Goal: Information Seeking & Learning: Check status

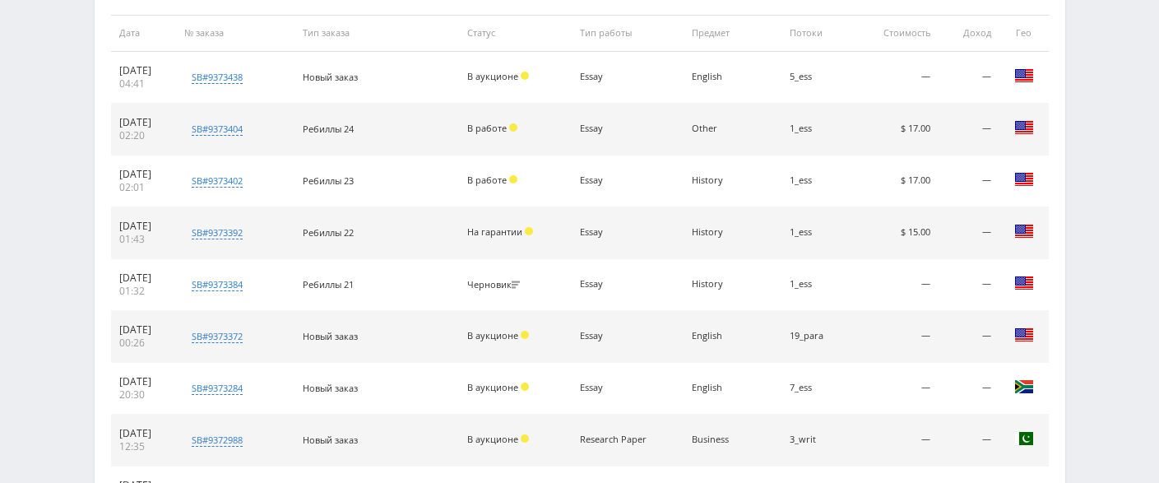
scroll to position [823, 0]
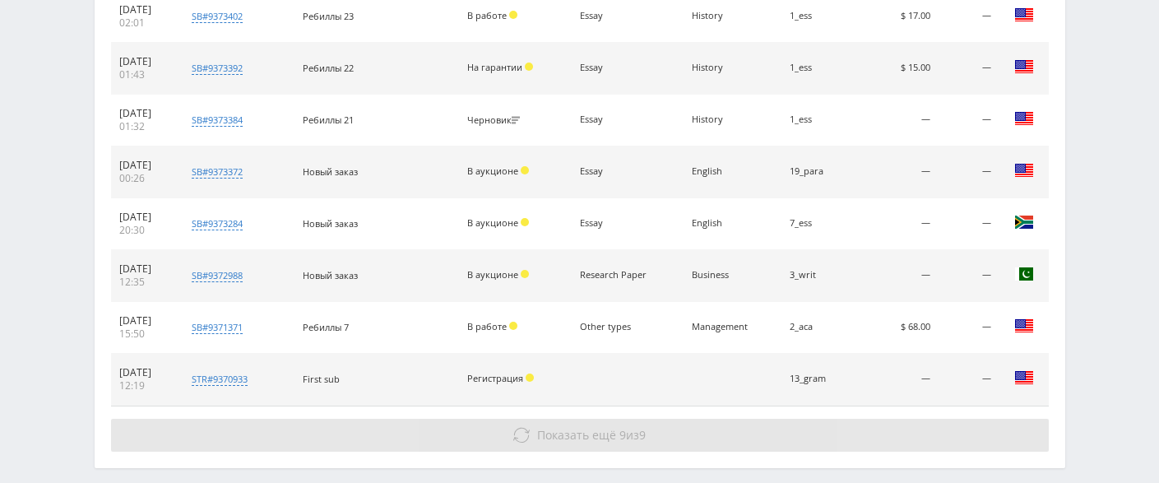
click at [610, 440] on span "Показать ещё" at bounding box center [576, 435] width 79 height 16
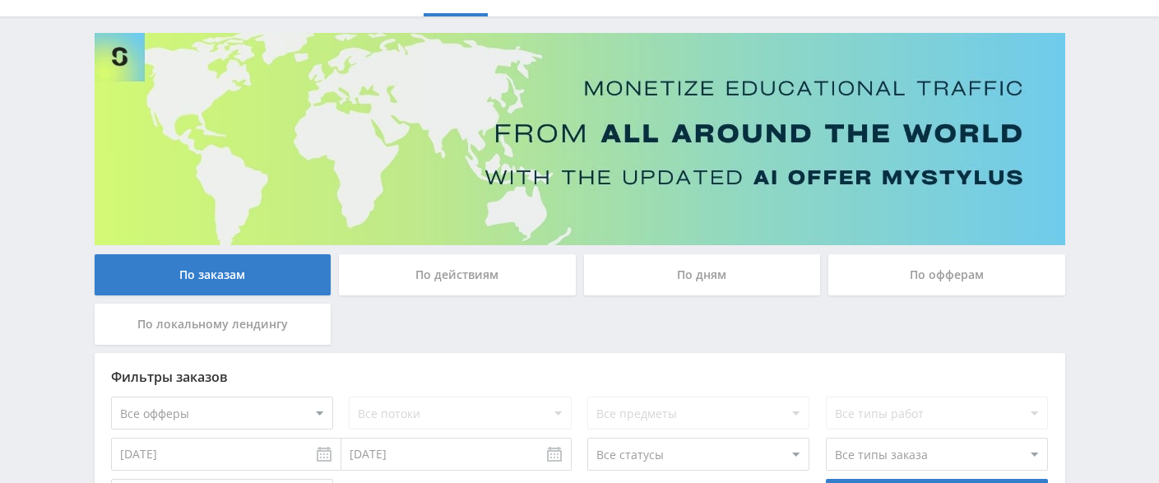
scroll to position [0, 0]
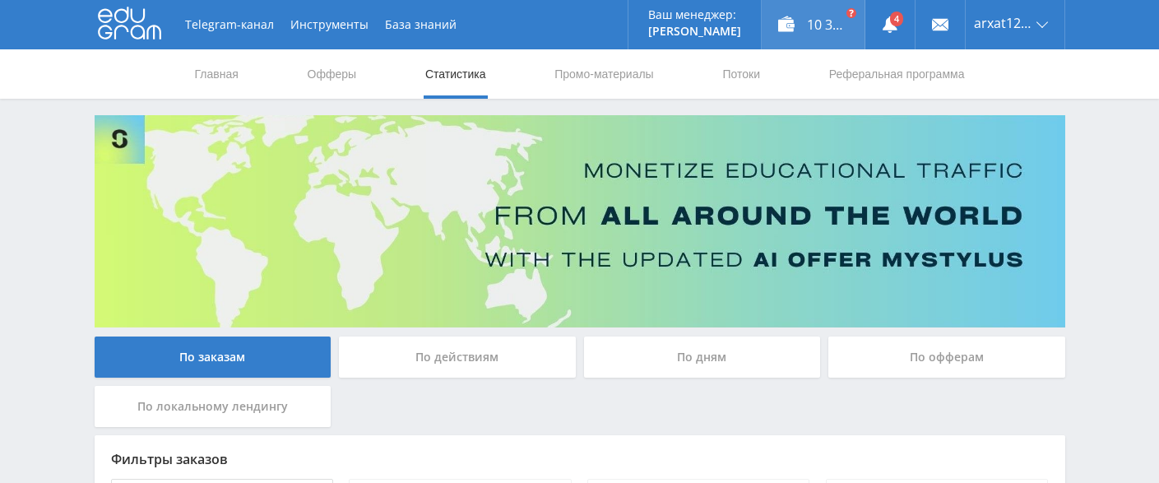
click at [811, 30] on div "10 300,47 ₽" at bounding box center [813, 24] width 103 height 49
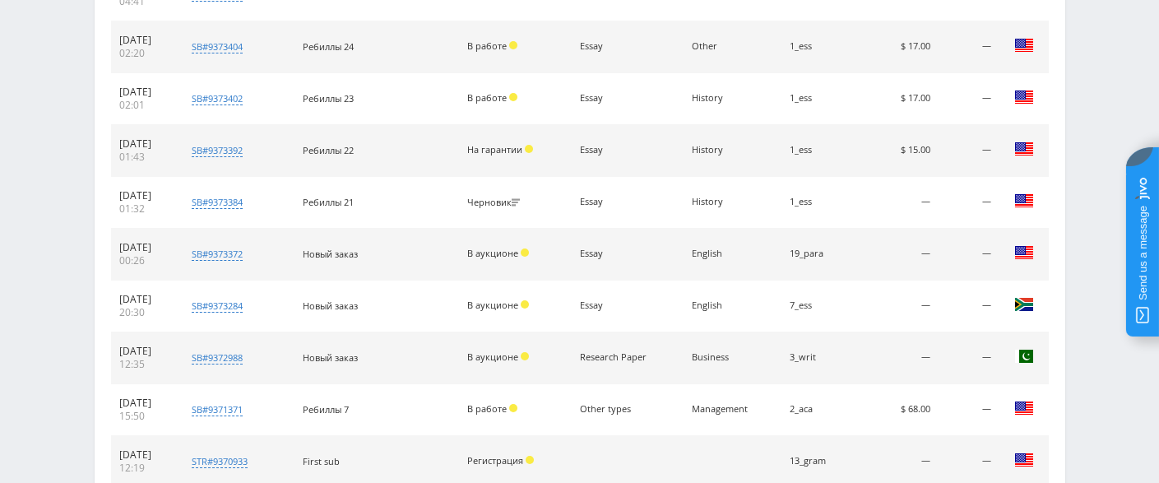
scroll to position [823, 0]
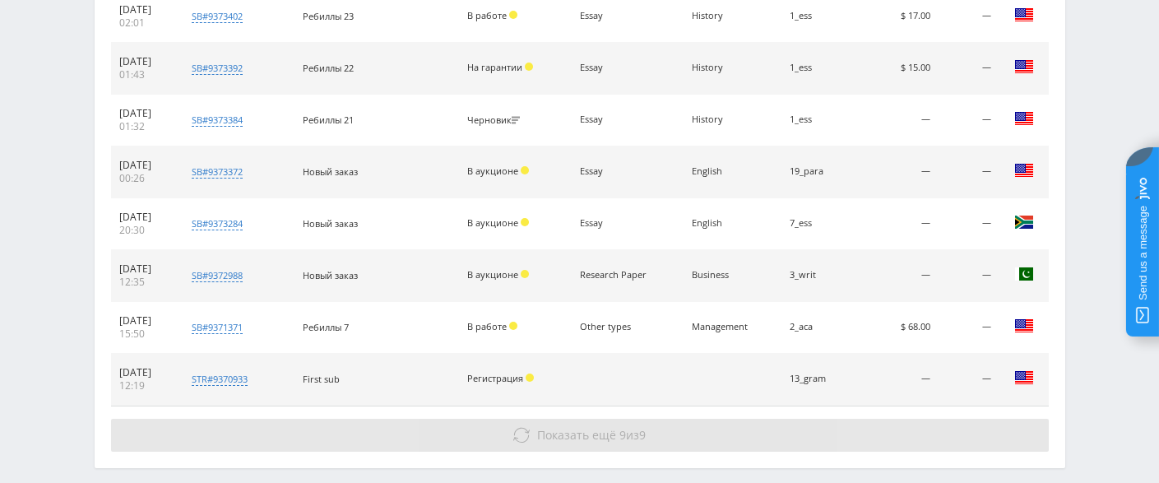
click at [594, 445] on button "Показать ещё 9 из 9" at bounding box center [580, 435] width 938 height 33
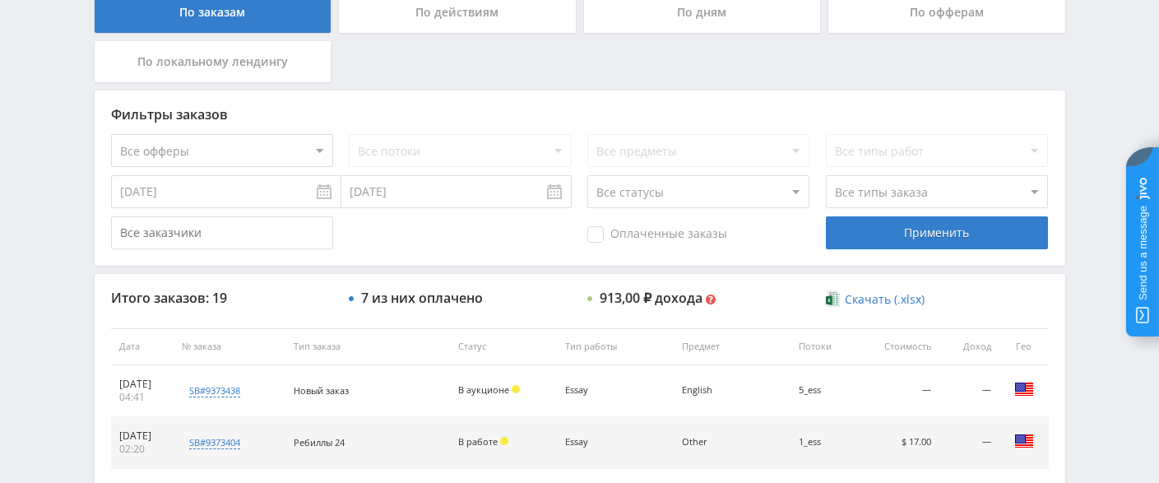
scroll to position [16, 0]
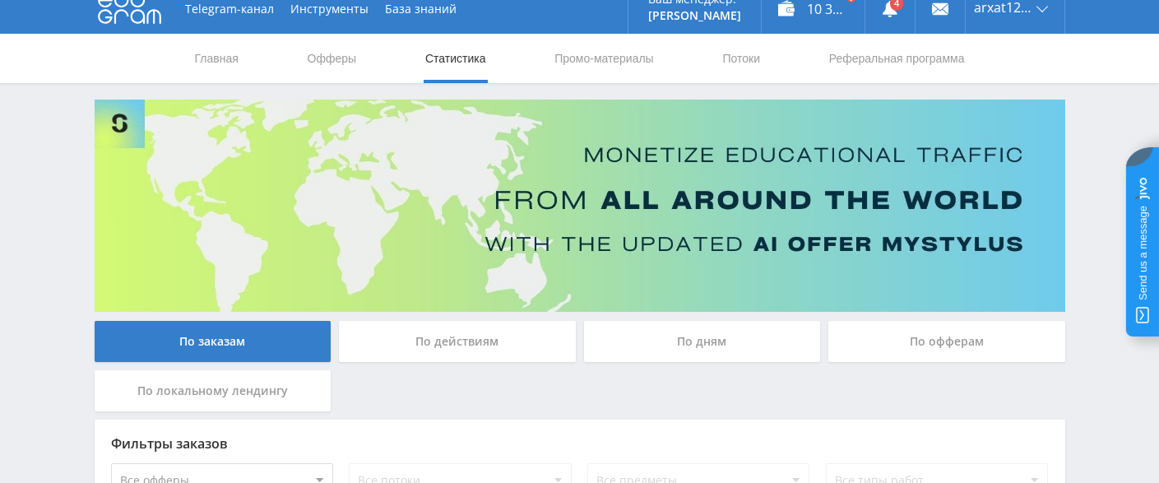
click at [923, 336] on div "По офферам" at bounding box center [946, 341] width 237 height 41
click at [0, 0] on input "По офферам" at bounding box center [0, 0] width 0 height 0
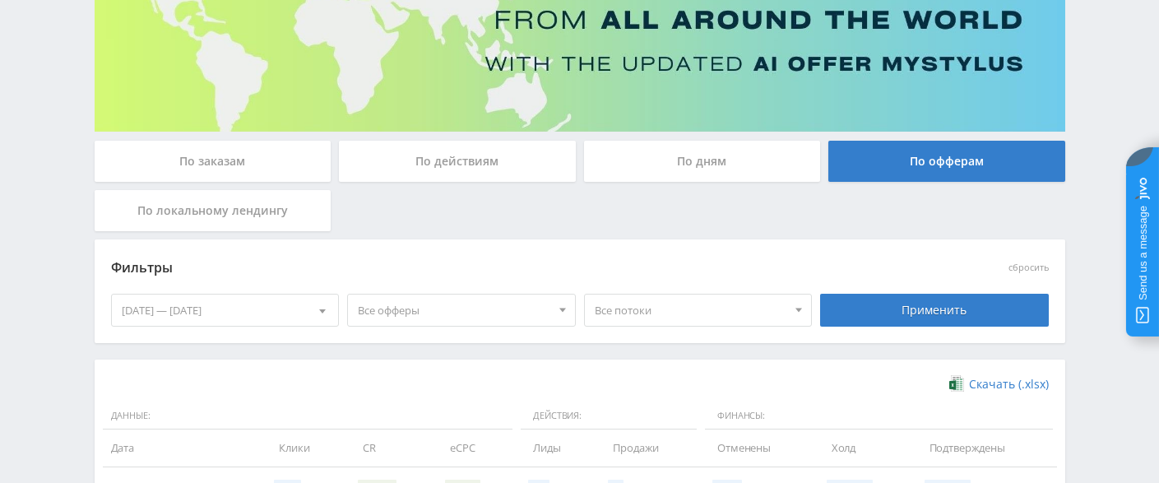
scroll to position [360, 0]
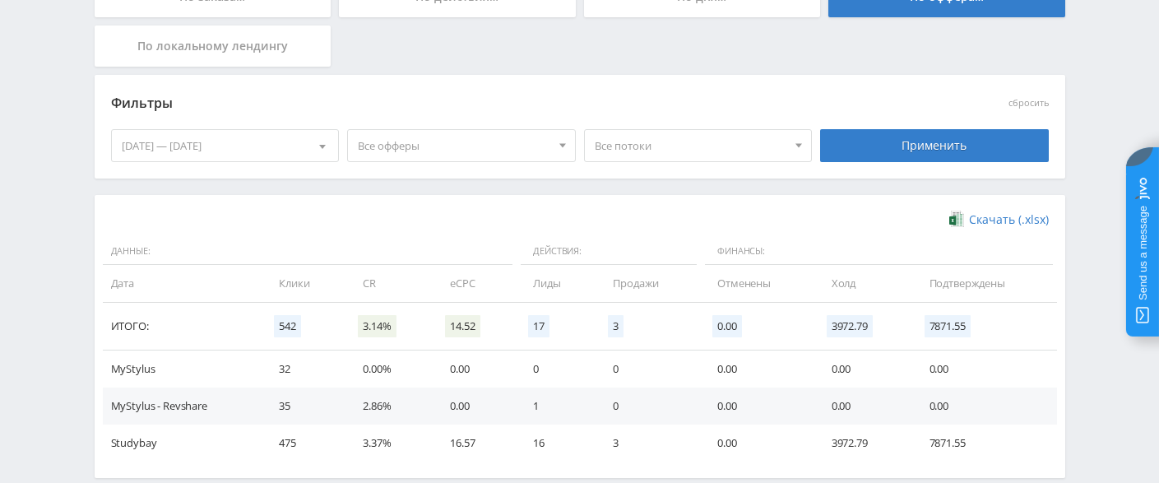
click at [531, 146] on span "Все офферы" at bounding box center [454, 145] width 193 height 31
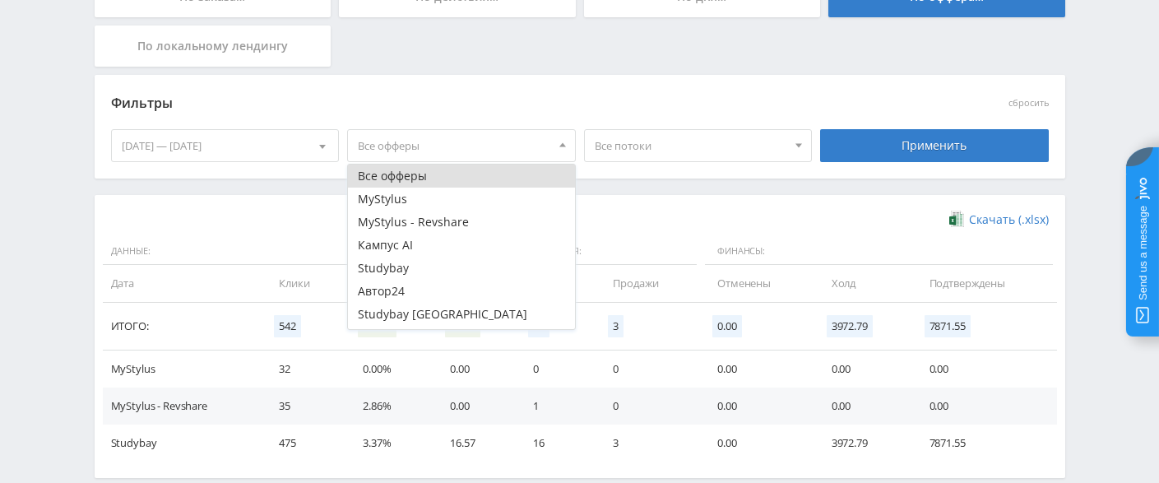
click at [647, 189] on div "Фильтры сбросить 21.08.2025 — 27.08.2025 Календарь Период Август, 2025 Пн Вт Ср…" at bounding box center [580, 135] width 971 height 120
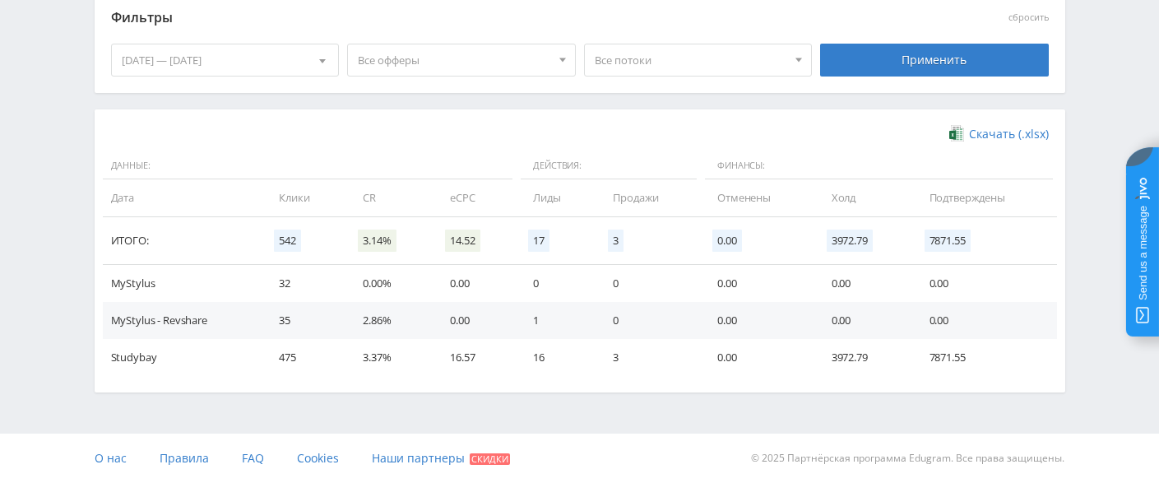
scroll to position [364, 0]
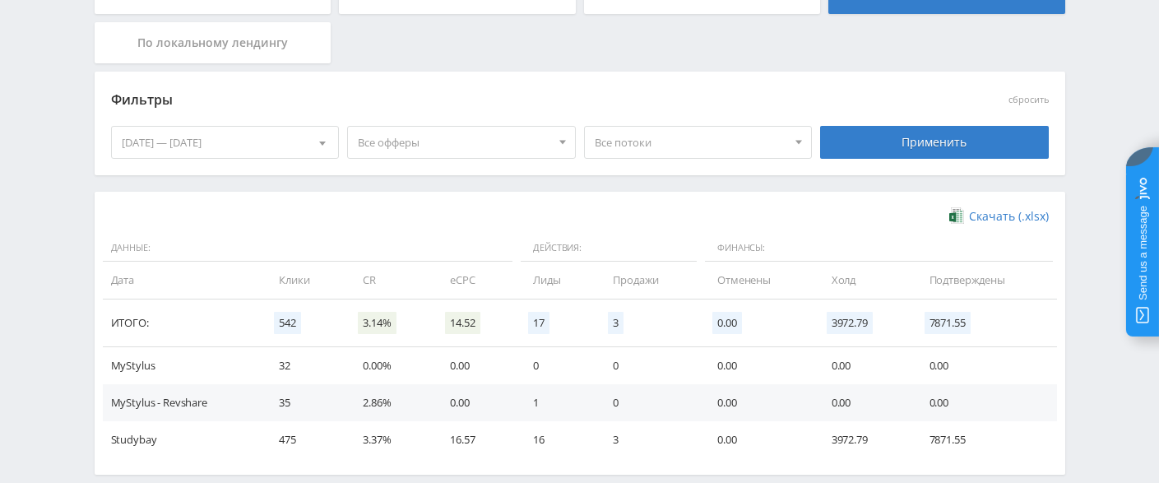
click at [522, 140] on span "Все офферы" at bounding box center [454, 142] width 193 height 31
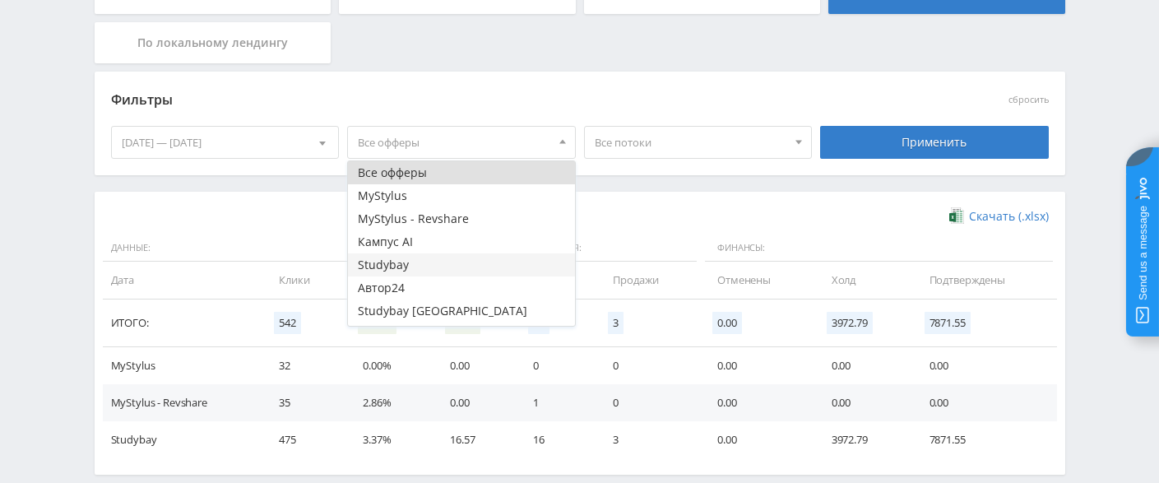
click at [440, 262] on button "Studybay" at bounding box center [461, 264] width 227 height 23
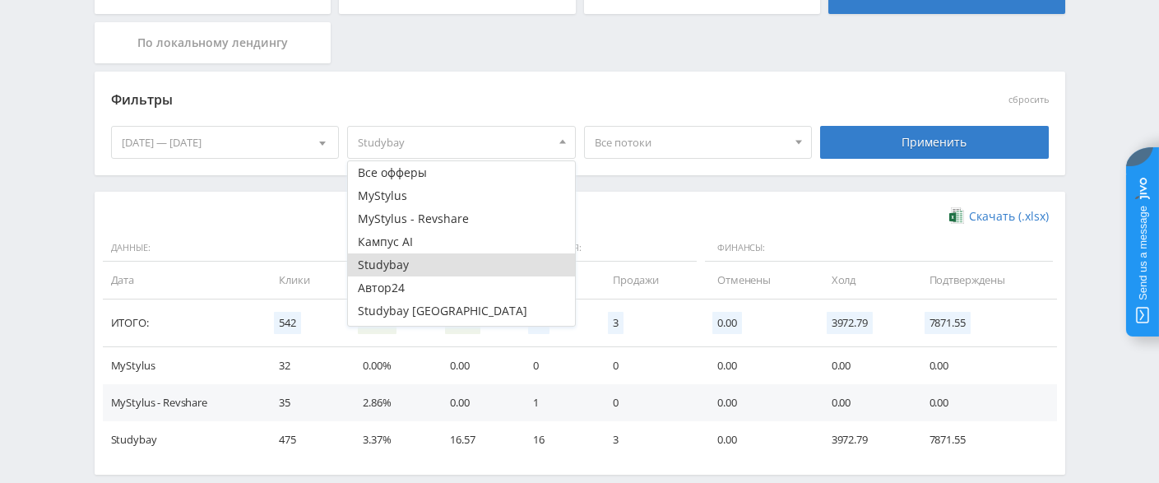
click at [707, 136] on span "Все потоки" at bounding box center [691, 142] width 193 height 31
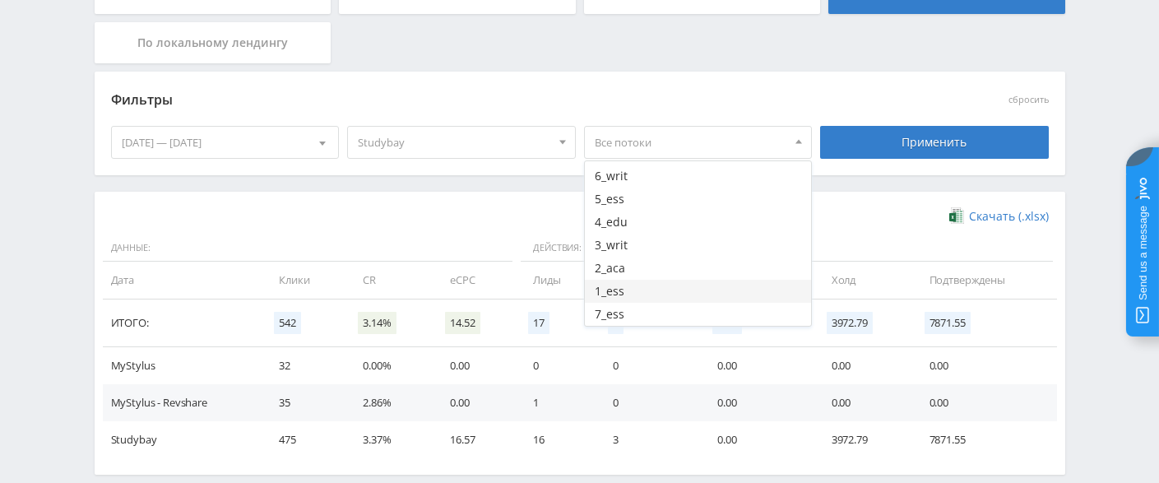
scroll to position [446, 0]
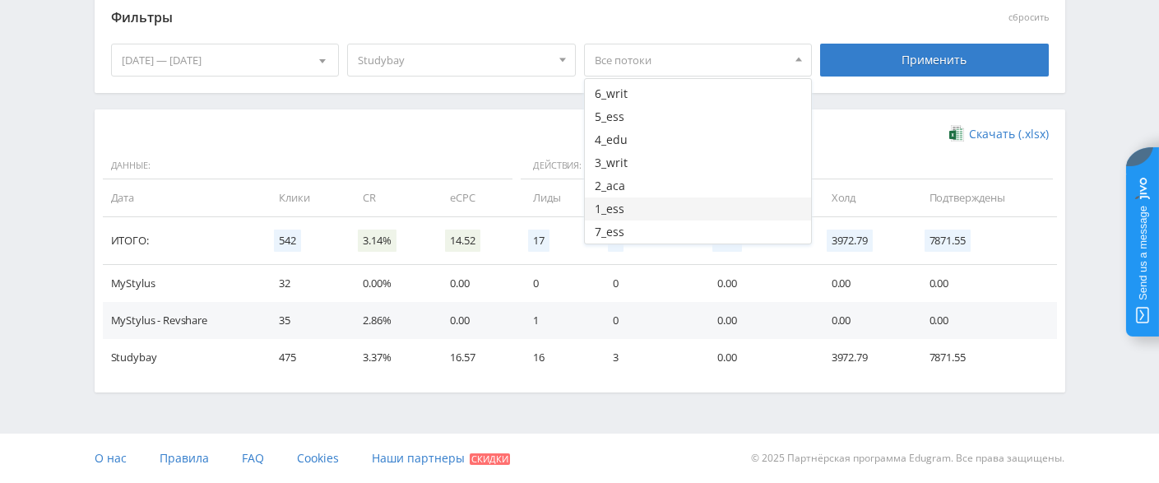
click at [633, 204] on button "1_ess" at bounding box center [698, 208] width 227 height 23
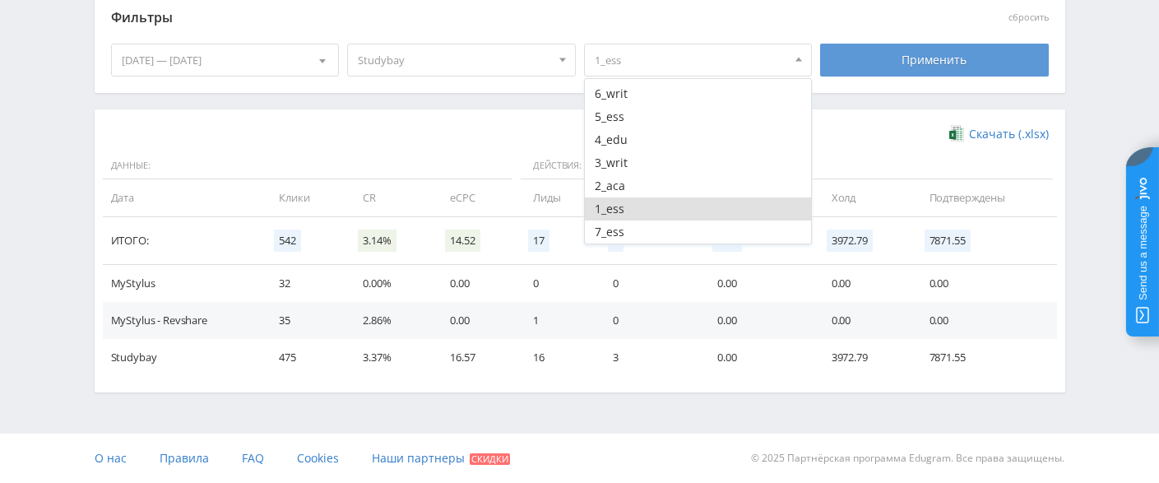
click at [949, 53] on div "Применить" at bounding box center [934, 60] width 229 height 33
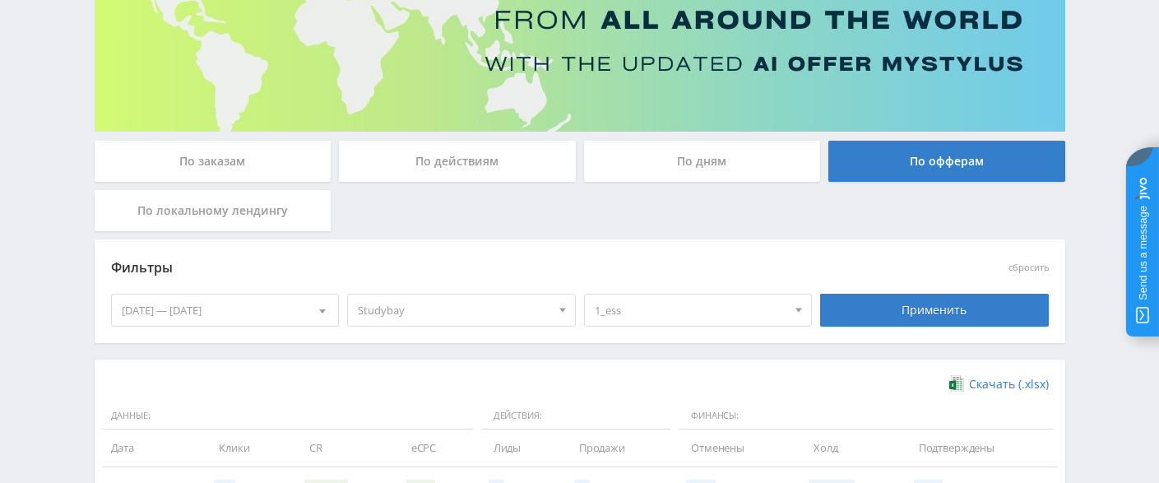
scroll to position [372, 0]
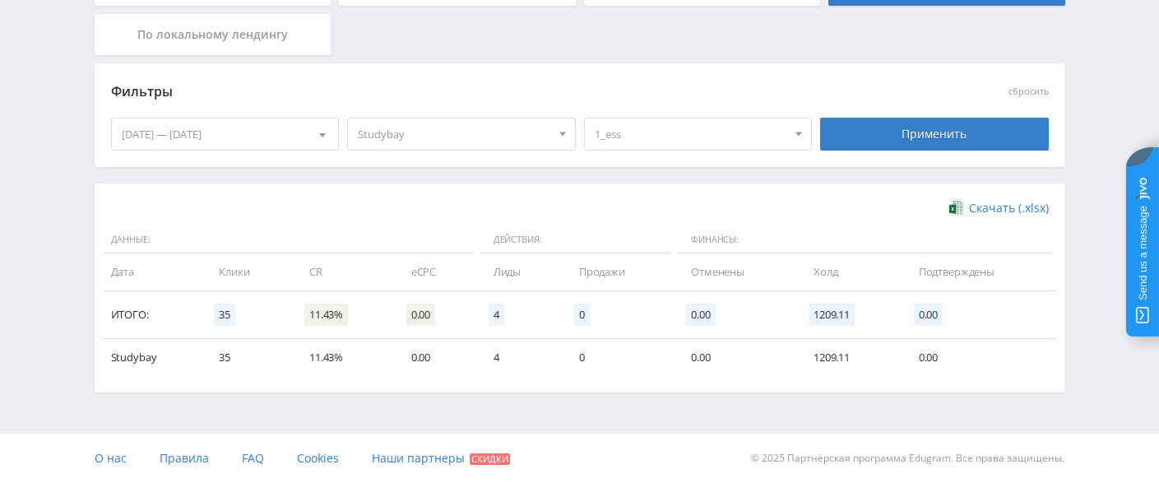
click at [279, 137] on div "21.08.2025 — 27.08.2025" at bounding box center [225, 133] width 227 height 31
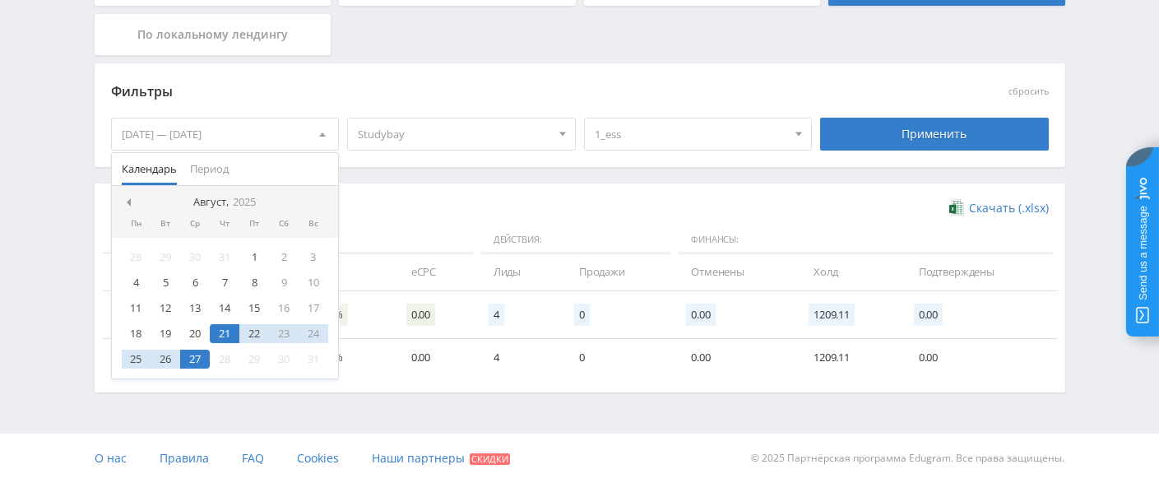
click at [424, 187] on div "Скачать (.xlsx) Данные: Действия: Финансы: Дата Клики CR eCPC Лиды Продажи Отме…" at bounding box center [580, 287] width 971 height 209
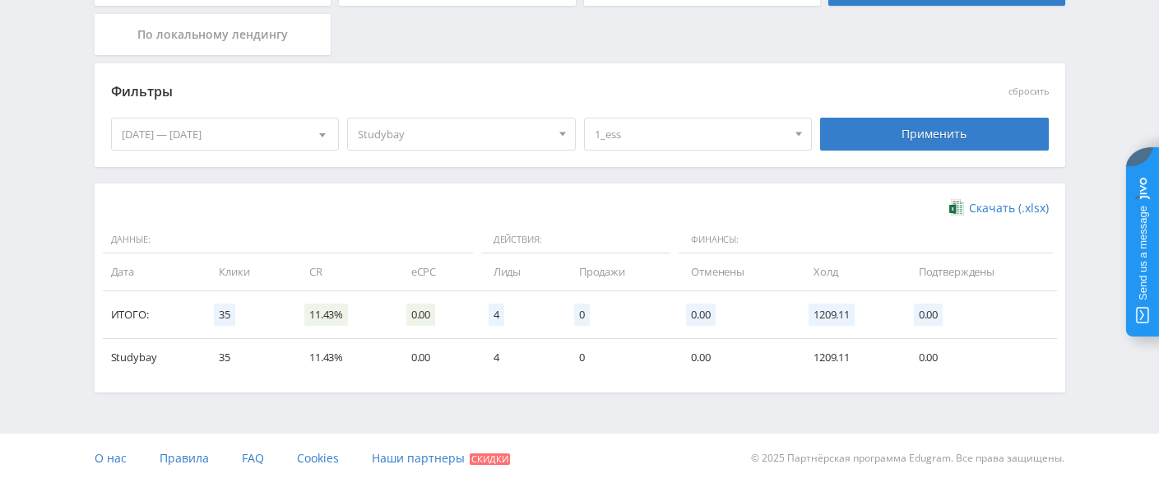
click at [307, 139] on div at bounding box center [322, 133] width 31 height 31
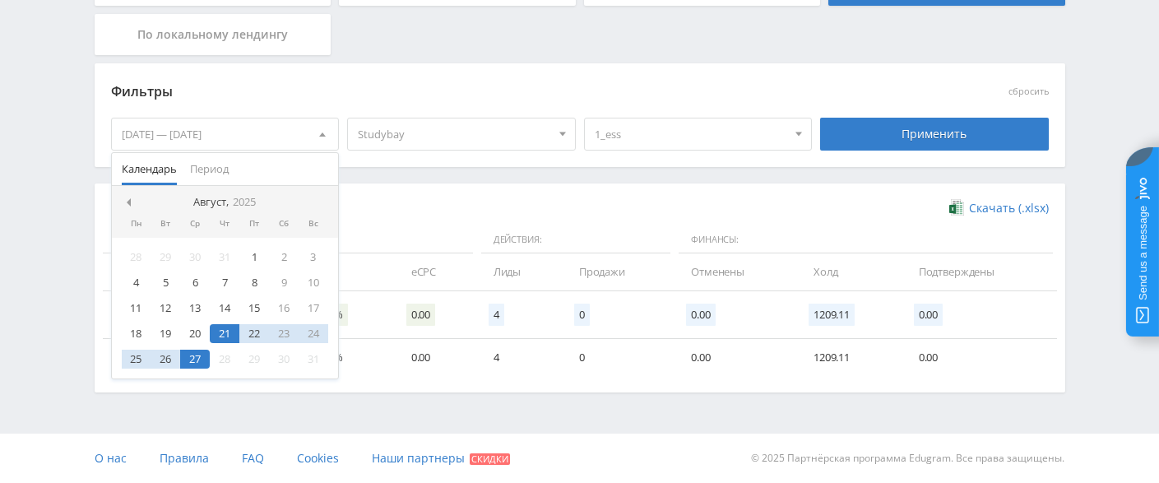
click at [714, 174] on div "Фильтры сбросить 21.08.2025 — 27.08.2025 Календарь Период Август, 2025 Пн Вт Ср…" at bounding box center [580, 123] width 971 height 120
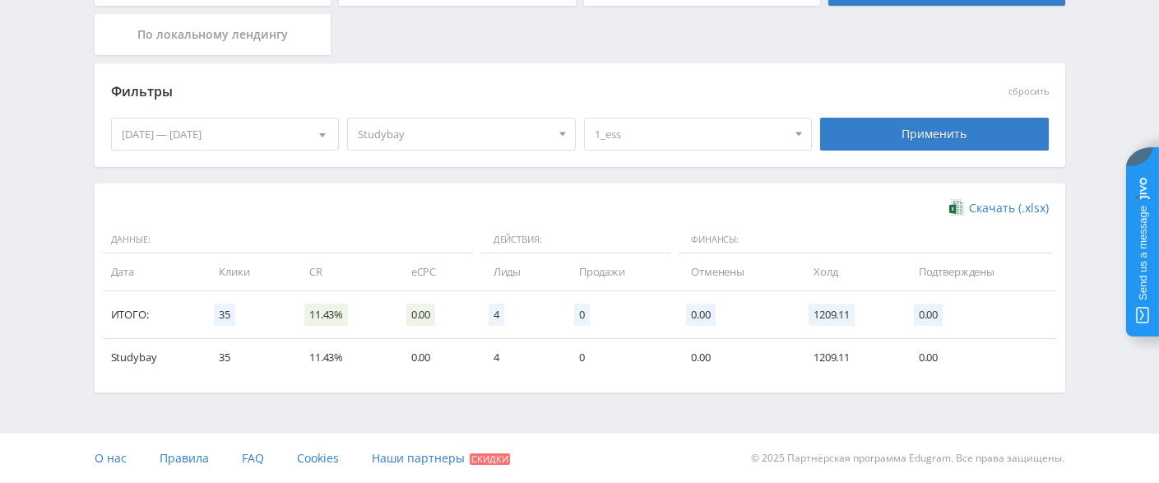
click at [717, 132] on span "1_ess" at bounding box center [691, 133] width 193 height 31
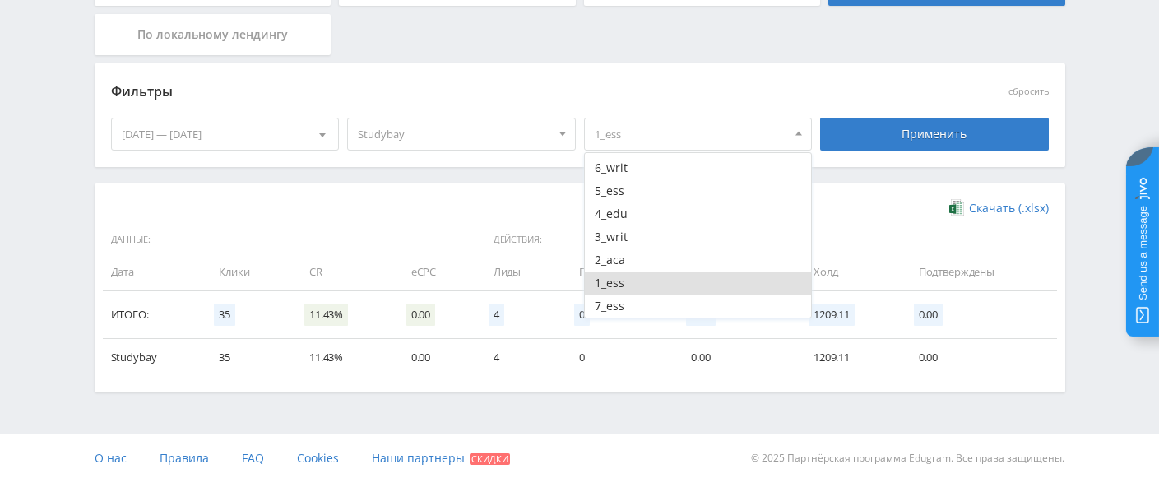
click at [629, 279] on button "1_ess" at bounding box center [698, 282] width 227 height 23
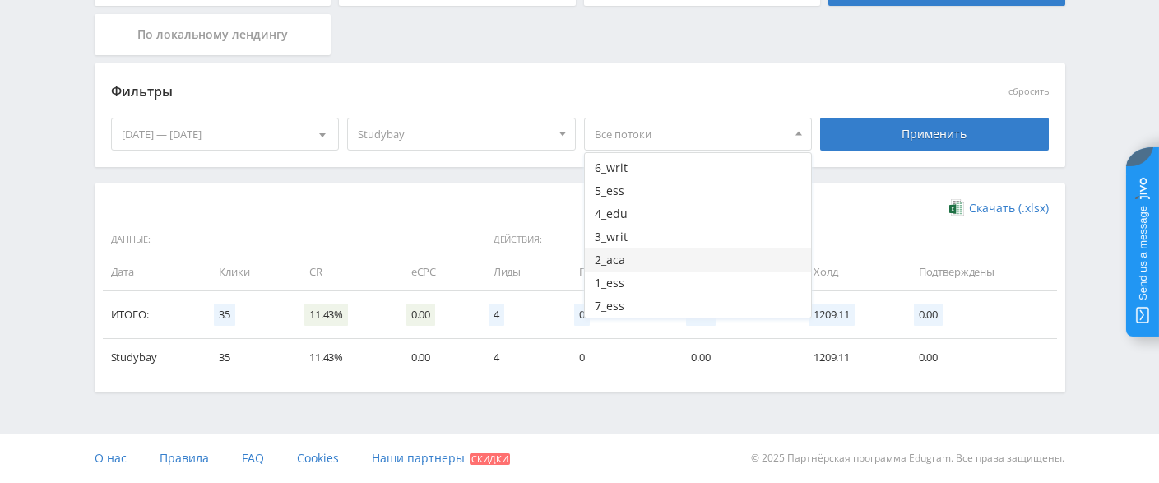
drag, startPoint x: 633, startPoint y: 258, endPoint x: 655, endPoint y: 249, distance: 22.9
click at [634, 258] on button "2_aca" at bounding box center [698, 259] width 227 height 23
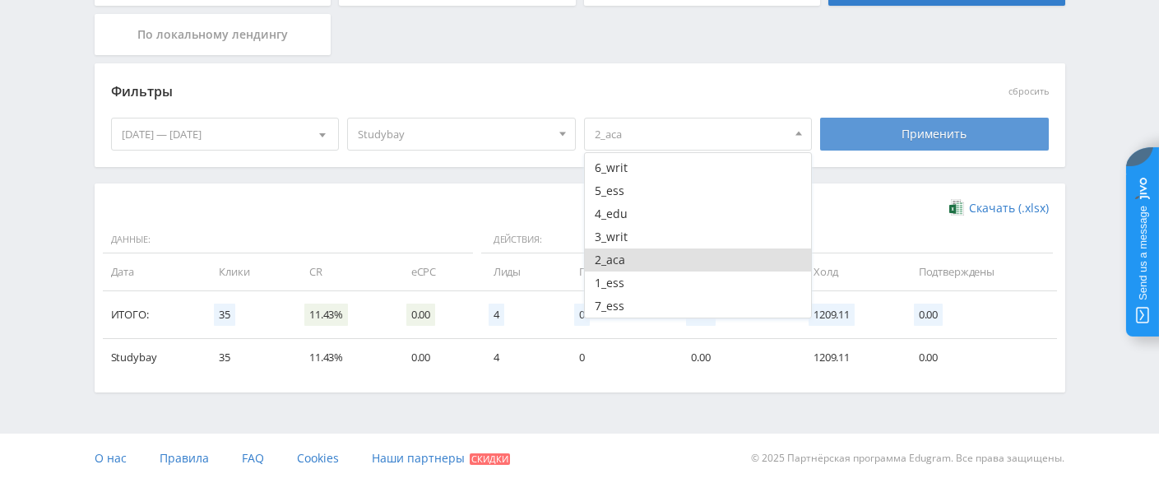
click at [927, 122] on div "Применить" at bounding box center [934, 134] width 229 height 33
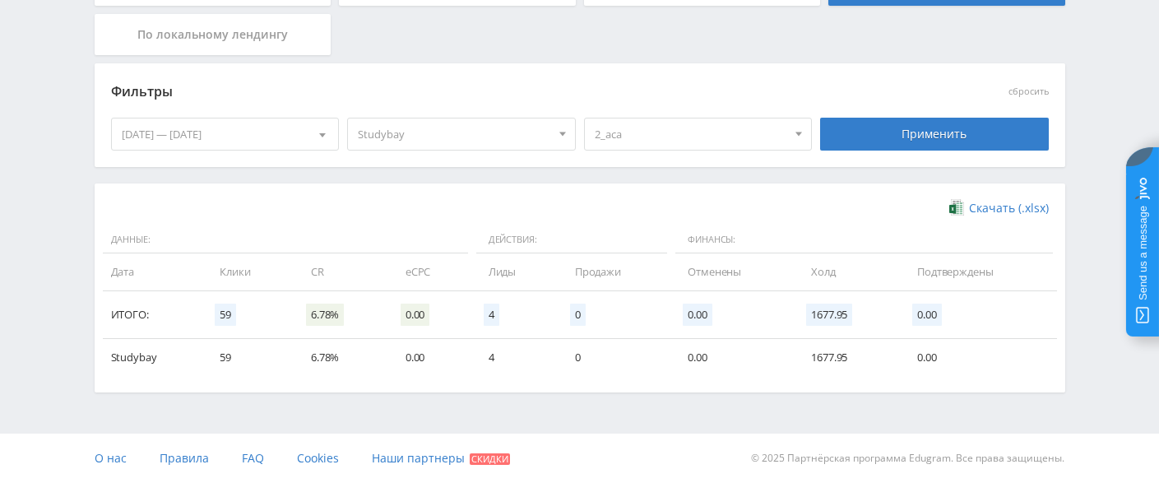
click at [688, 144] on span "2_aca" at bounding box center [691, 133] width 193 height 31
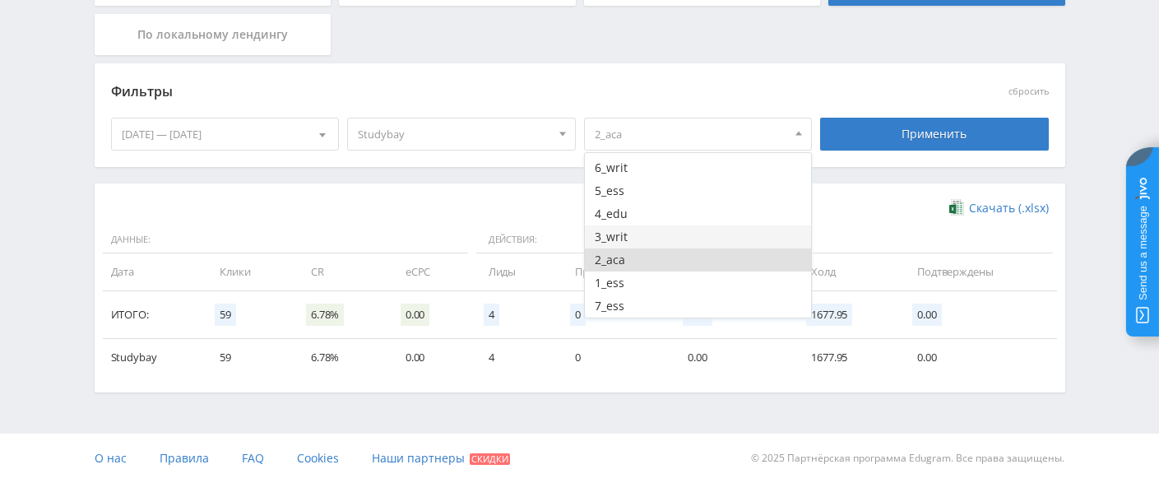
click at [671, 241] on button "3_writ" at bounding box center [698, 236] width 227 height 23
click at [632, 264] on button "2_aca" at bounding box center [698, 259] width 227 height 23
click at [904, 132] on div "Применить" at bounding box center [934, 134] width 229 height 33
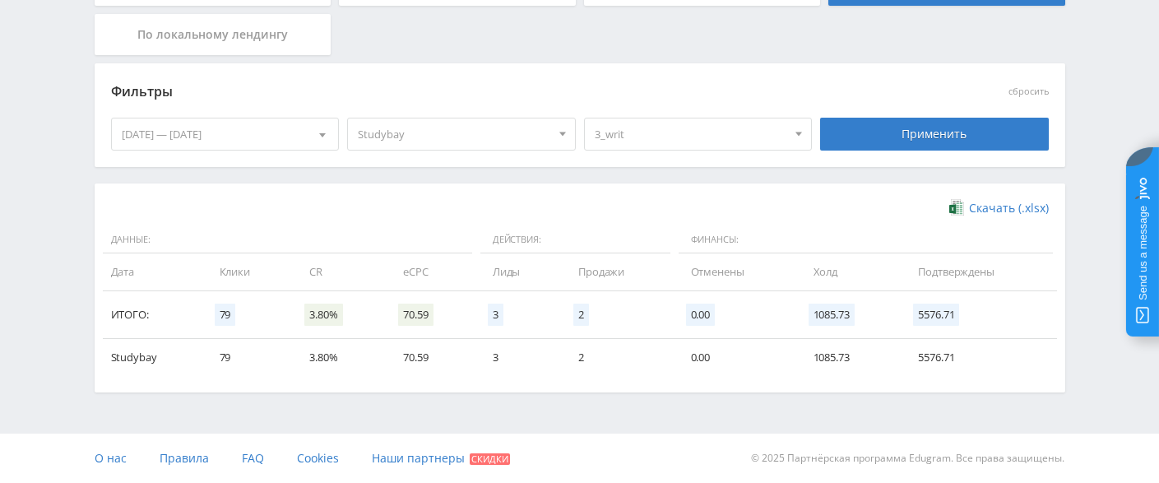
click at [696, 138] on span "3_writ" at bounding box center [691, 133] width 193 height 31
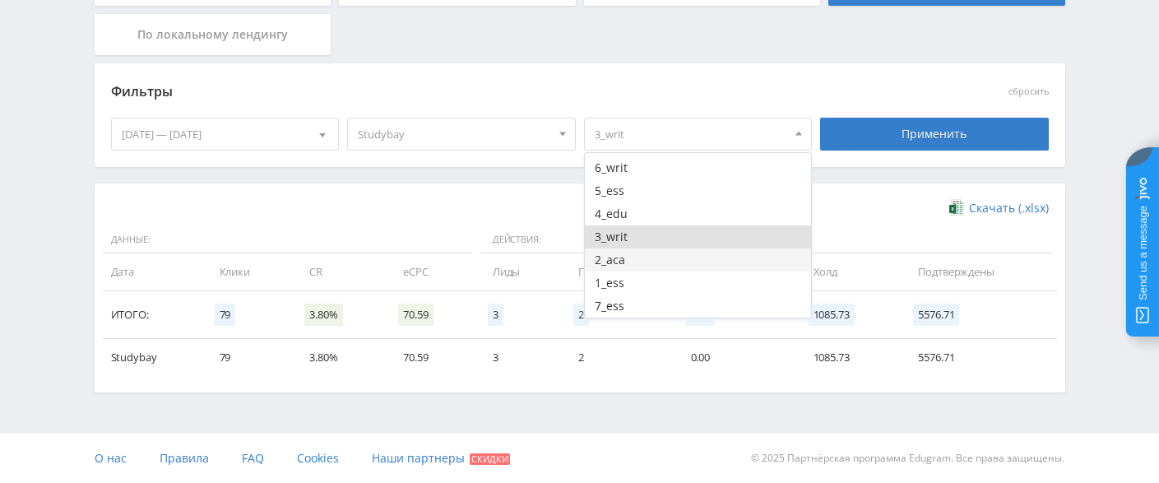
click at [627, 256] on button "2_aca" at bounding box center [698, 259] width 227 height 23
click at [634, 238] on button "3_writ" at bounding box center [698, 236] width 227 height 23
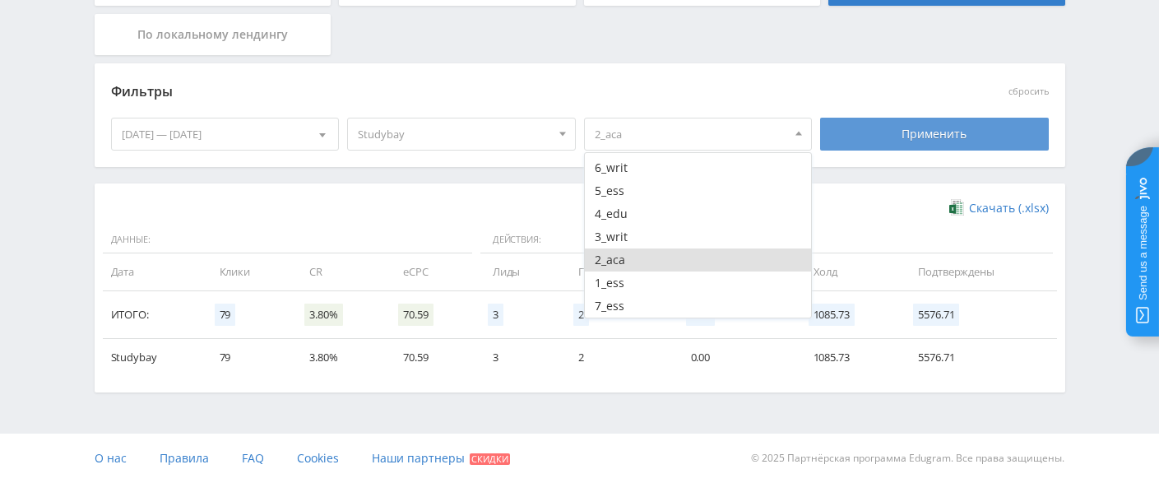
click at [909, 128] on div "Применить" at bounding box center [934, 134] width 229 height 33
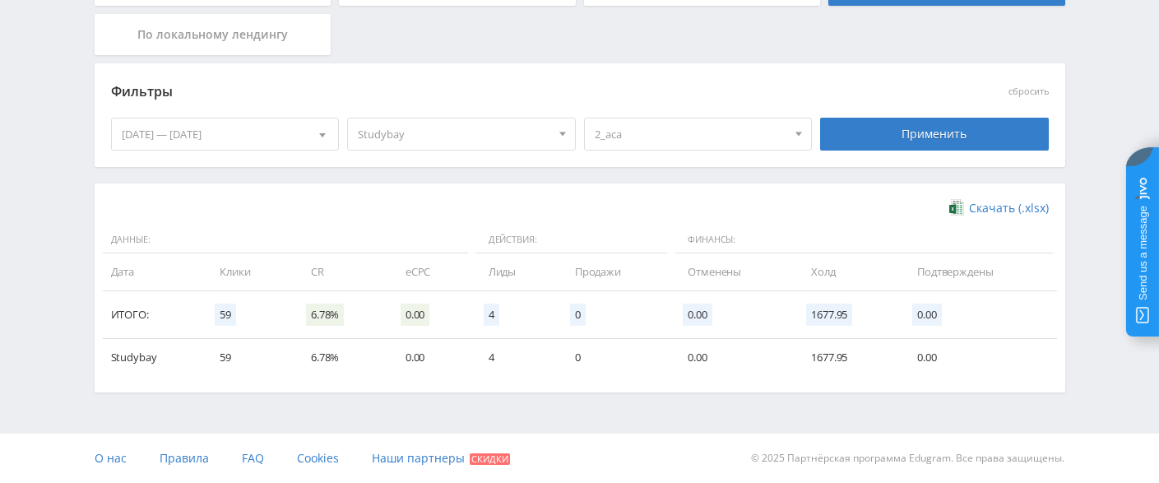
click at [726, 142] on span "2_aca" at bounding box center [691, 133] width 193 height 31
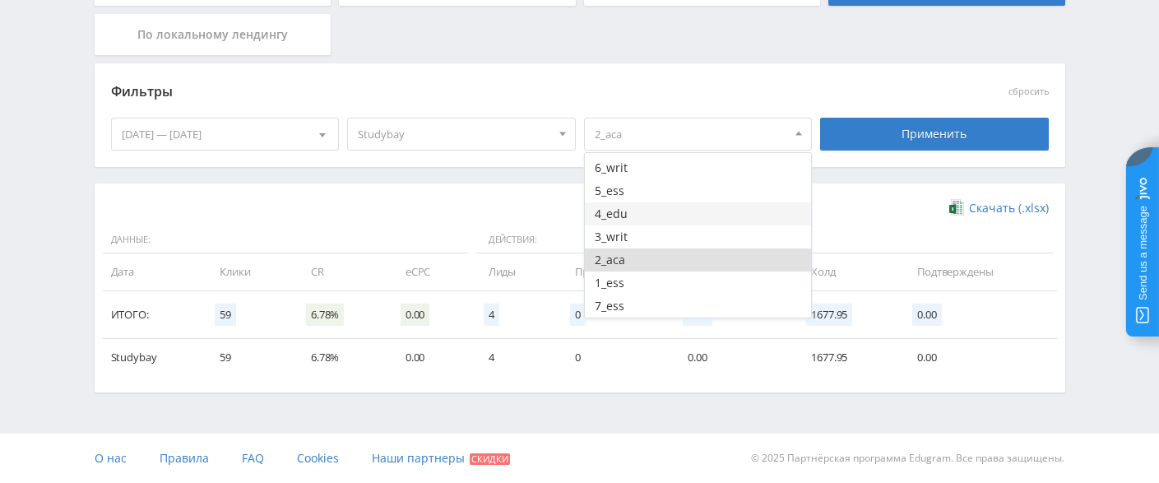
click at [660, 211] on button "4_edu" at bounding box center [698, 213] width 227 height 23
click at [634, 268] on button "2_aca" at bounding box center [698, 259] width 227 height 23
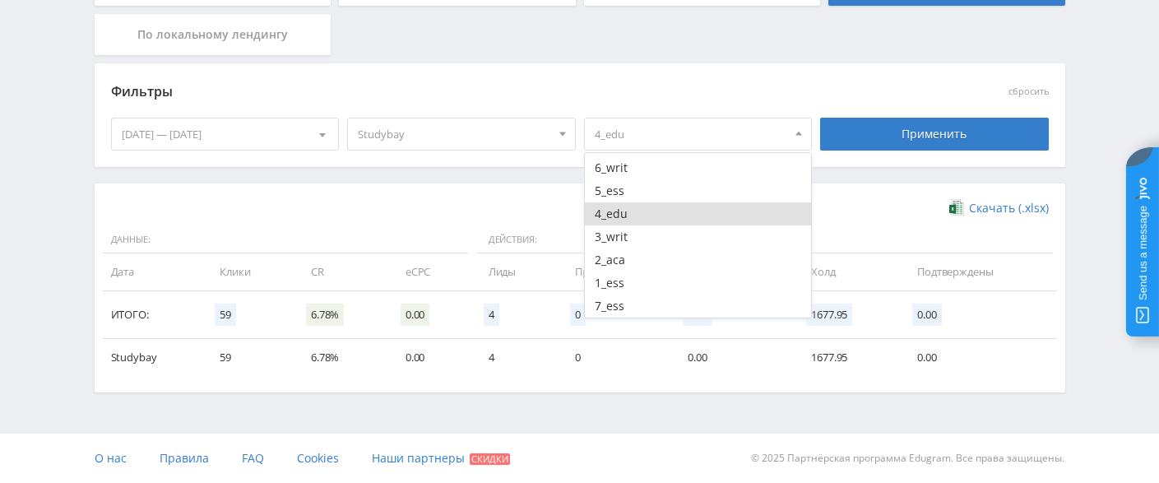
drag, startPoint x: 907, startPoint y: 127, endPoint x: 908, endPoint y: 140, distance: 13.2
click at [908, 130] on div "Применить" at bounding box center [934, 134] width 229 height 33
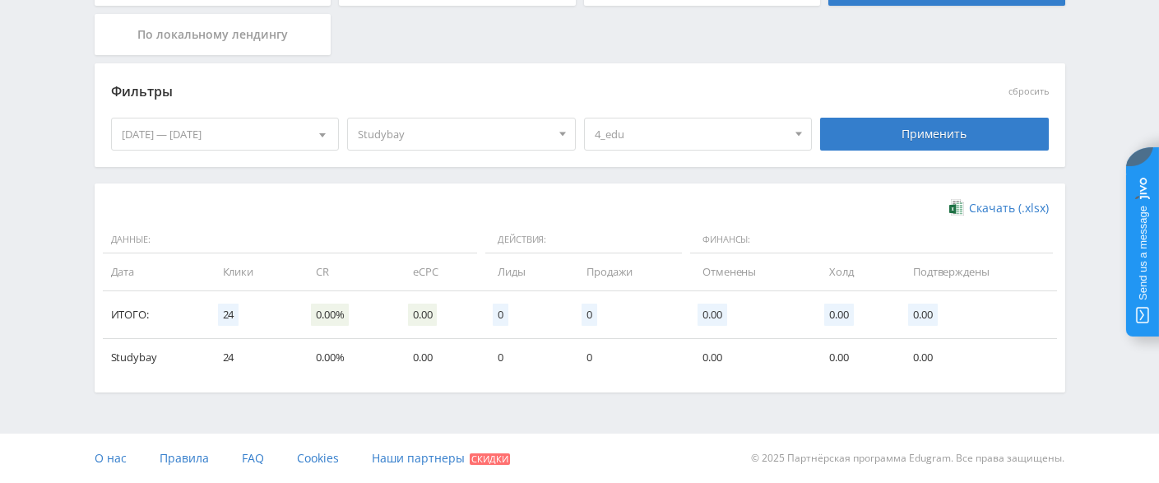
click at [685, 142] on span "4_edu" at bounding box center [691, 133] width 193 height 31
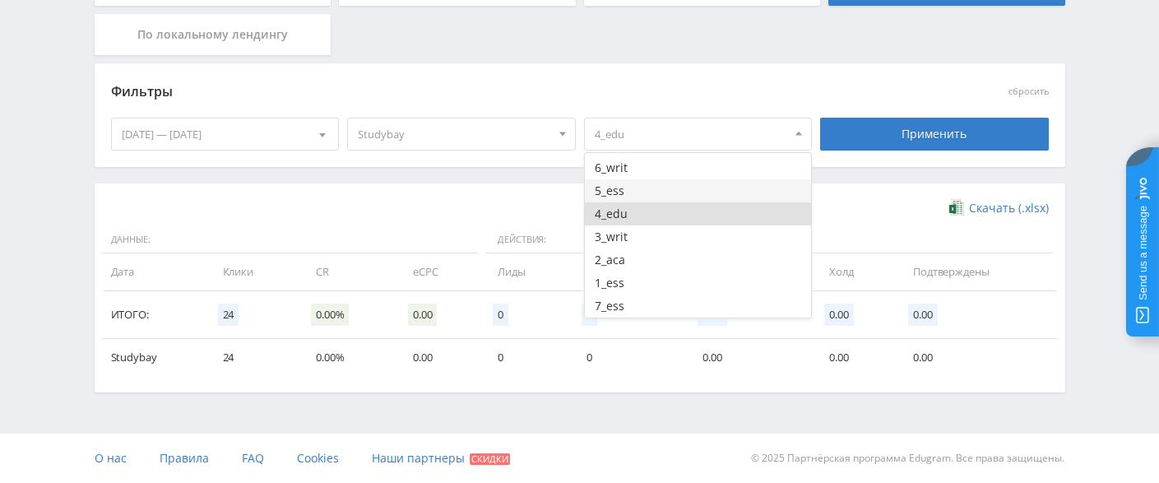
click at [669, 188] on button "5_ess" at bounding box center [698, 190] width 227 height 23
click at [662, 210] on button "4_edu" at bounding box center [698, 213] width 227 height 23
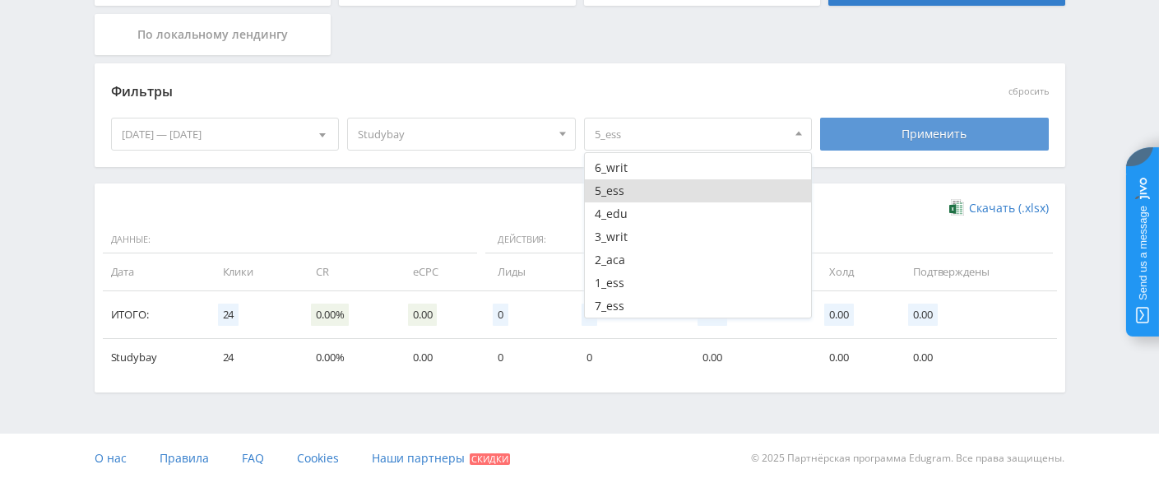
click at [934, 129] on div "Применить" at bounding box center [934, 134] width 229 height 33
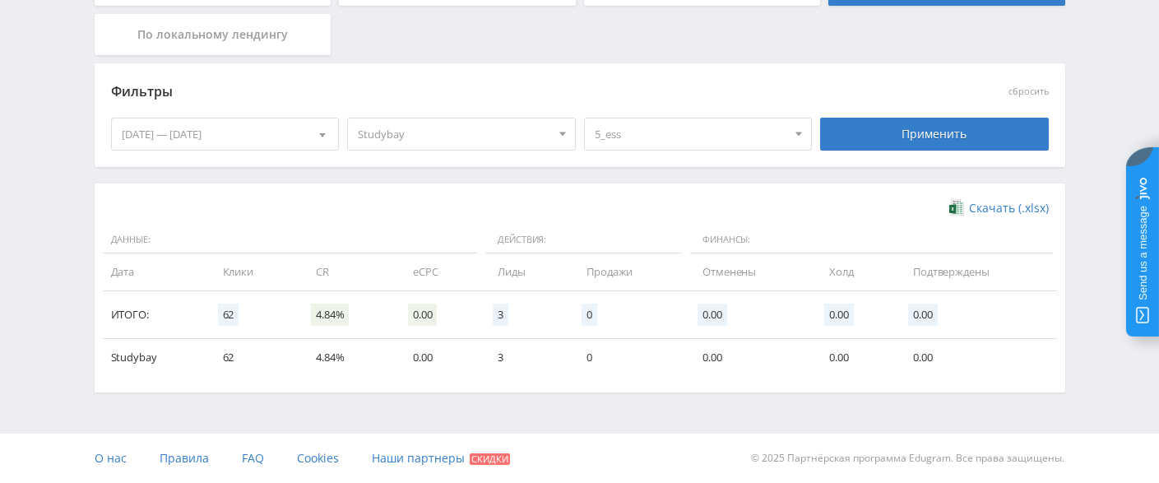
click at [756, 125] on span "5_ess" at bounding box center [691, 133] width 193 height 31
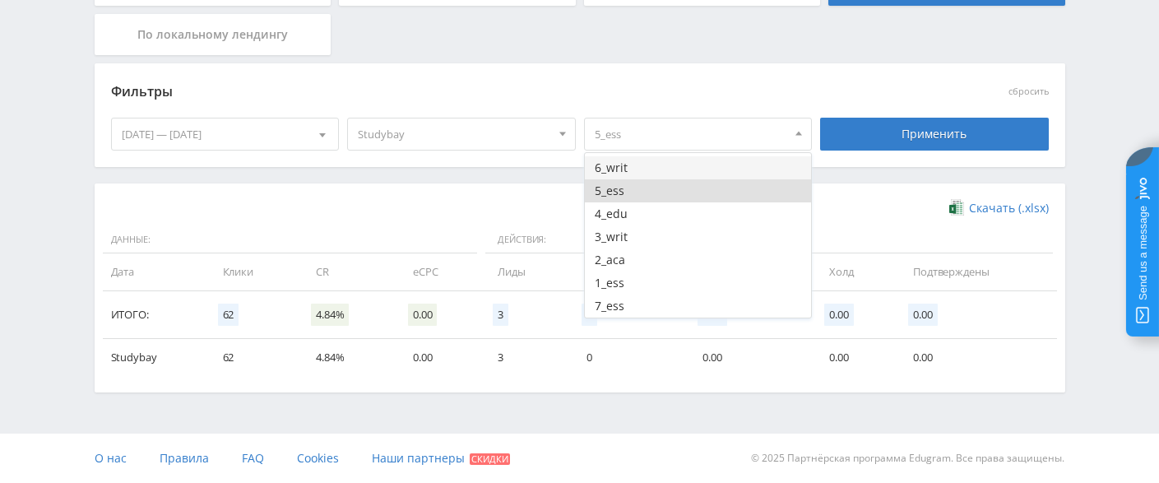
click at [682, 168] on button "6_writ" at bounding box center [698, 167] width 227 height 23
click at [660, 186] on button "5_ess" at bounding box center [698, 190] width 227 height 23
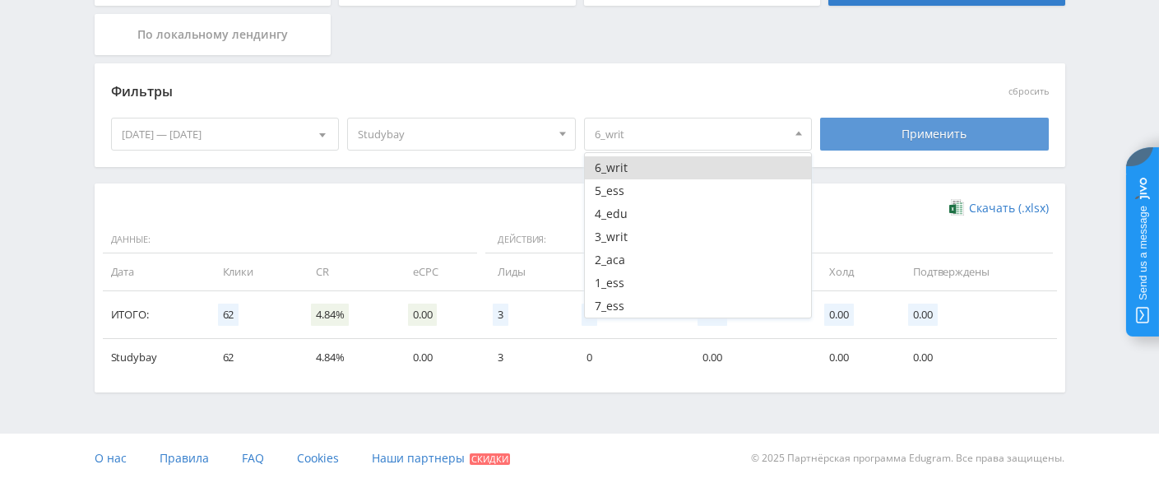
click at [933, 124] on div "Применить" at bounding box center [934, 134] width 229 height 33
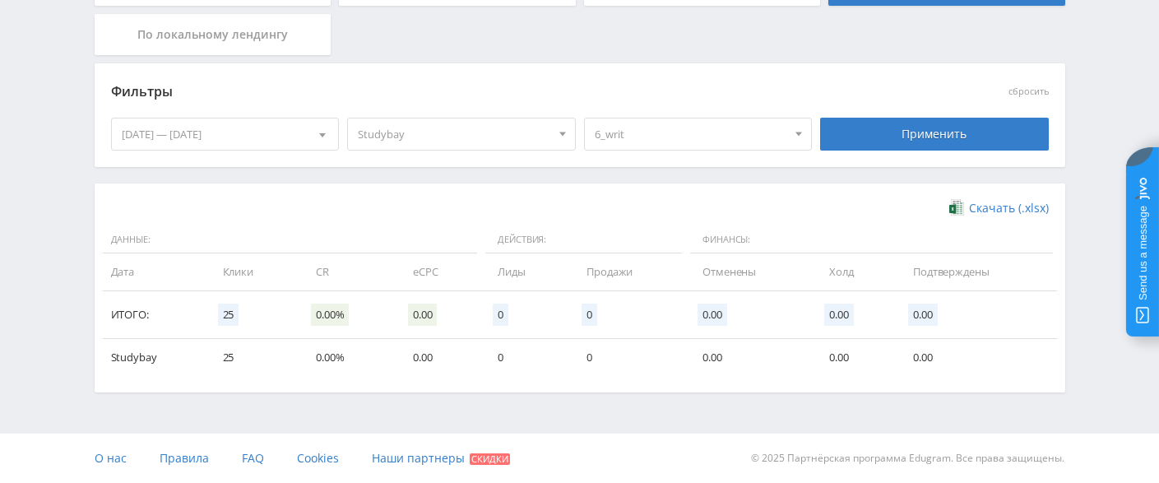
click at [736, 131] on span "6_writ" at bounding box center [691, 133] width 193 height 31
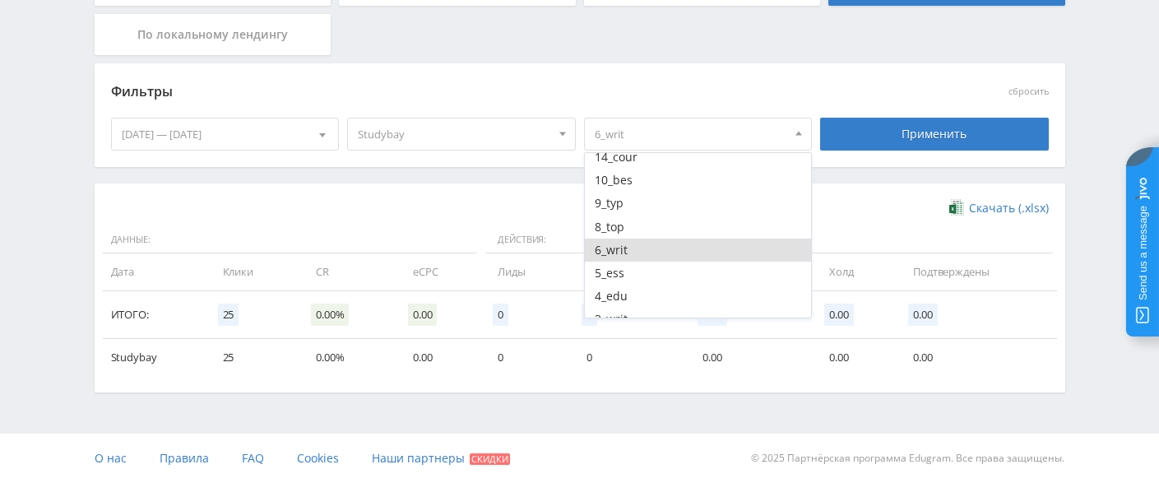
scroll to position [251, 0]
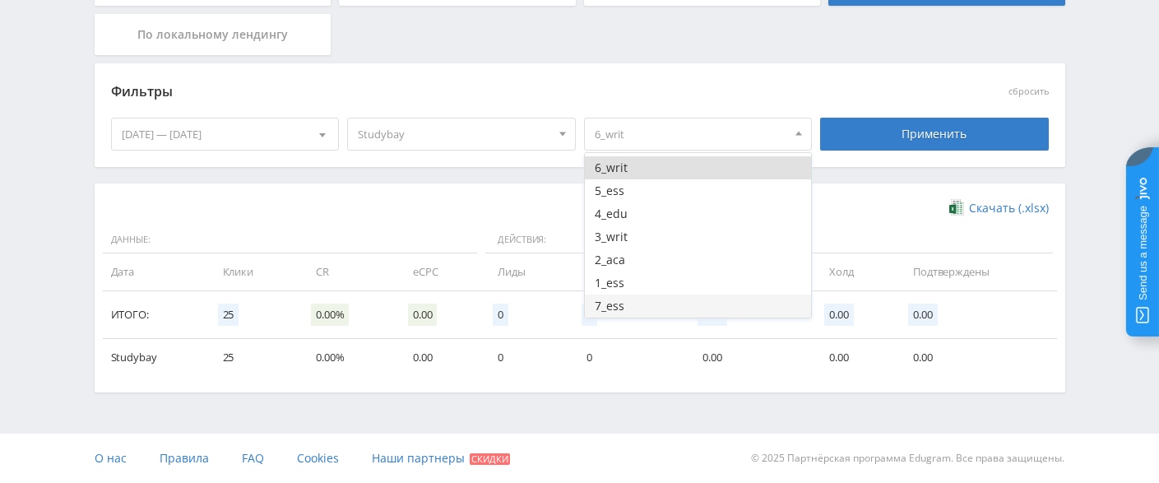
click at [643, 308] on button "7_ess" at bounding box center [698, 306] width 227 height 23
click at [659, 170] on button "6_writ" at bounding box center [698, 167] width 227 height 23
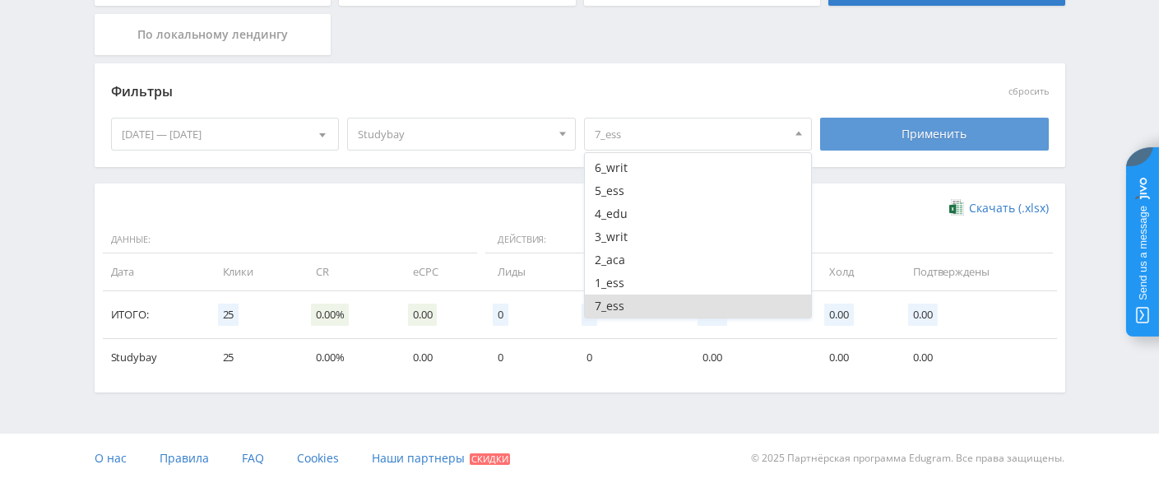
click at [911, 125] on div "Применить" at bounding box center [934, 134] width 229 height 33
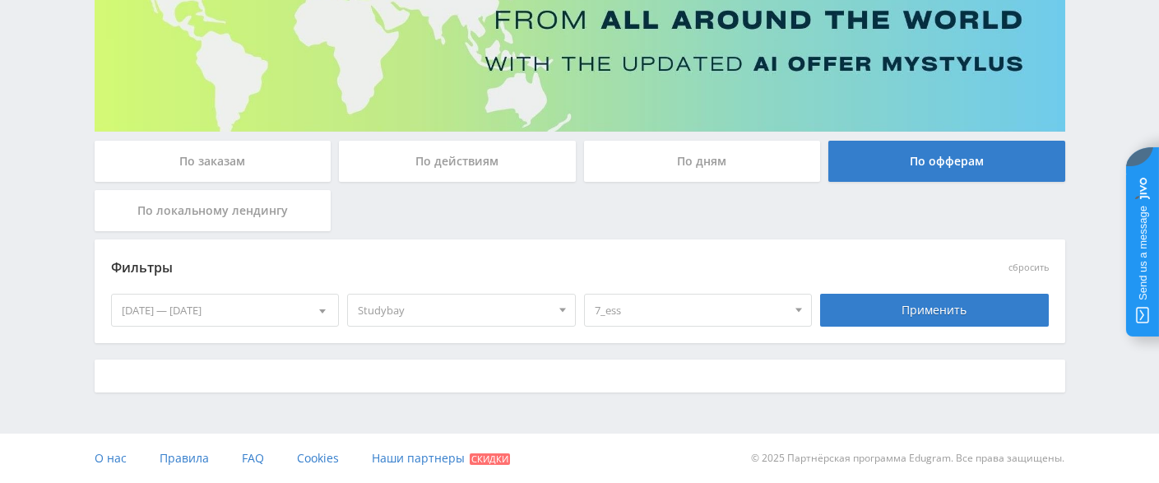
scroll to position [372, 0]
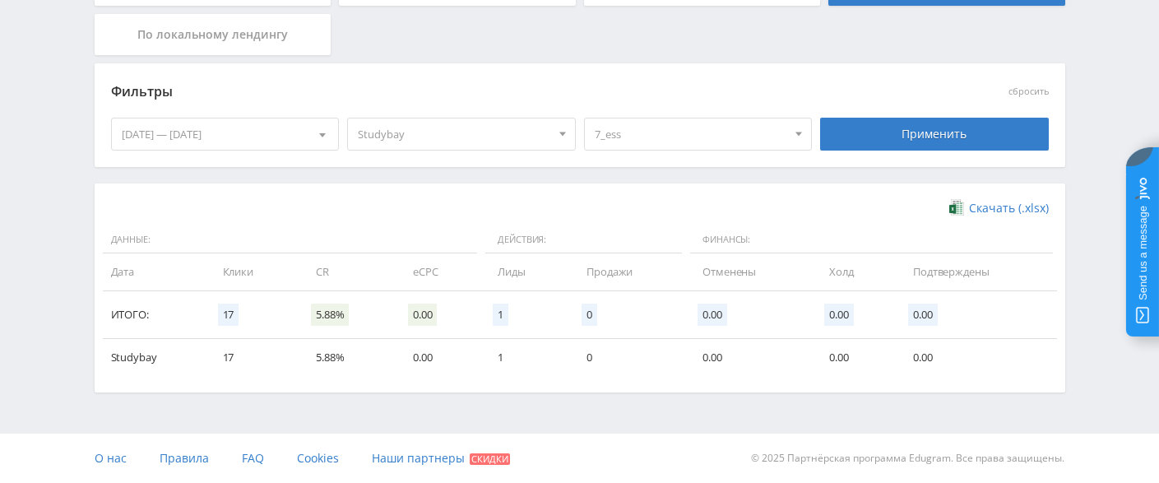
click at [754, 121] on span "7_ess" at bounding box center [691, 133] width 193 height 31
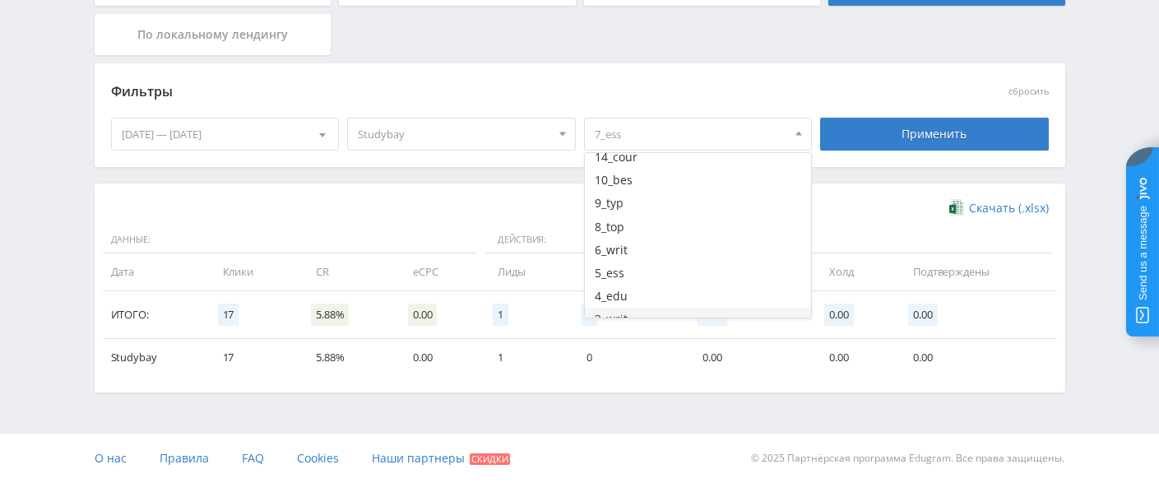
scroll to position [251, 0]
click at [653, 308] on button "7_ess" at bounding box center [698, 306] width 227 height 23
click at [666, 225] on button "8_top" at bounding box center [698, 227] width 227 height 23
click at [919, 125] on div "Применить" at bounding box center [934, 134] width 229 height 33
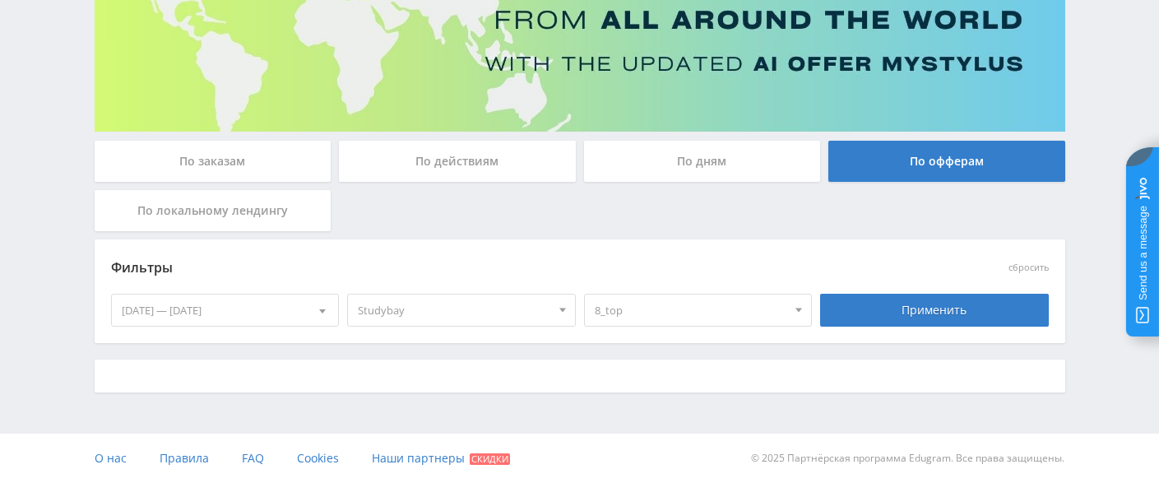
scroll to position [372, 0]
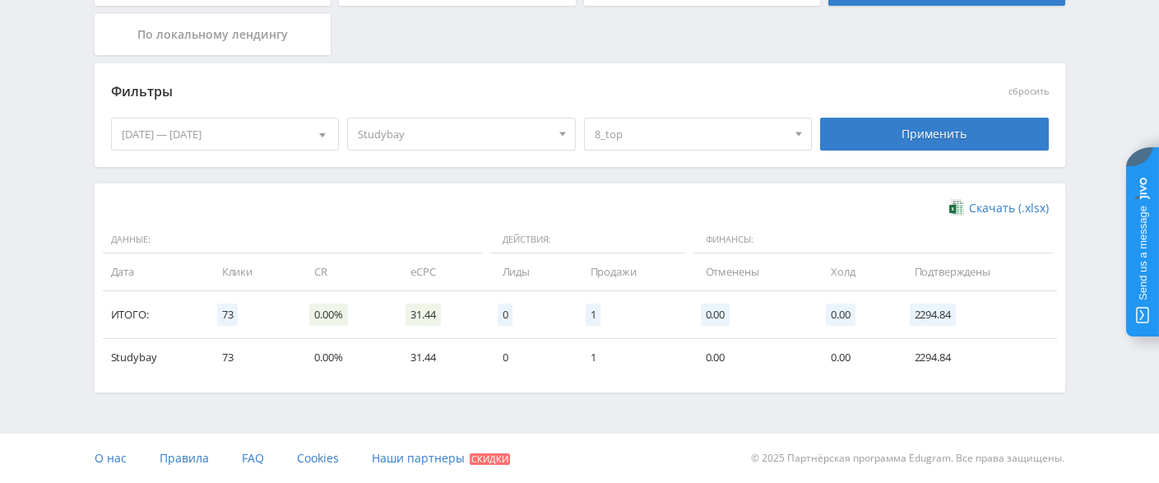
click at [743, 137] on span "8_top" at bounding box center [691, 133] width 193 height 31
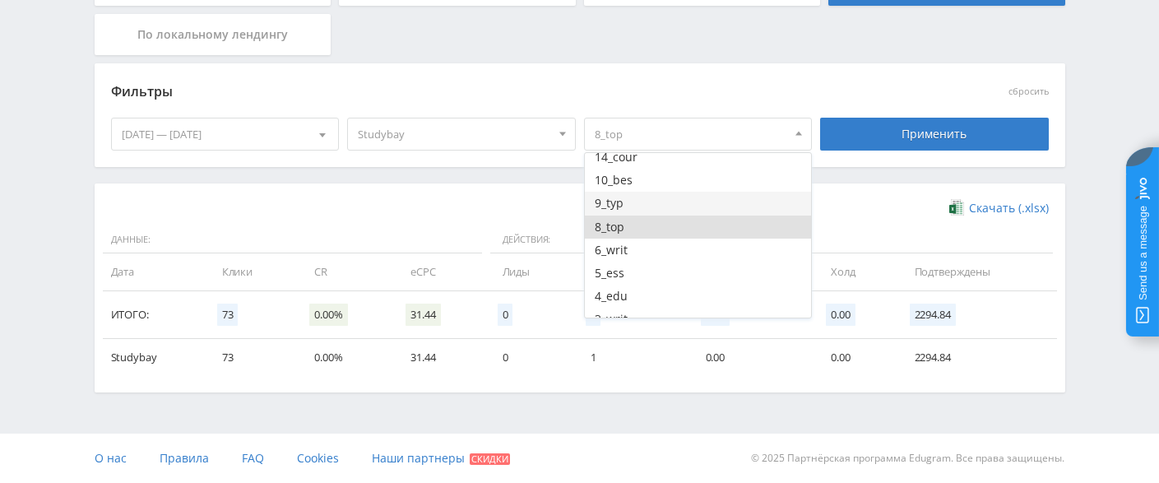
click at [651, 208] on button "9_typ" at bounding box center [698, 203] width 227 height 23
click at [639, 224] on button "8_top" at bounding box center [698, 227] width 227 height 23
click at [926, 130] on div "Применить" at bounding box center [934, 134] width 229 height 33
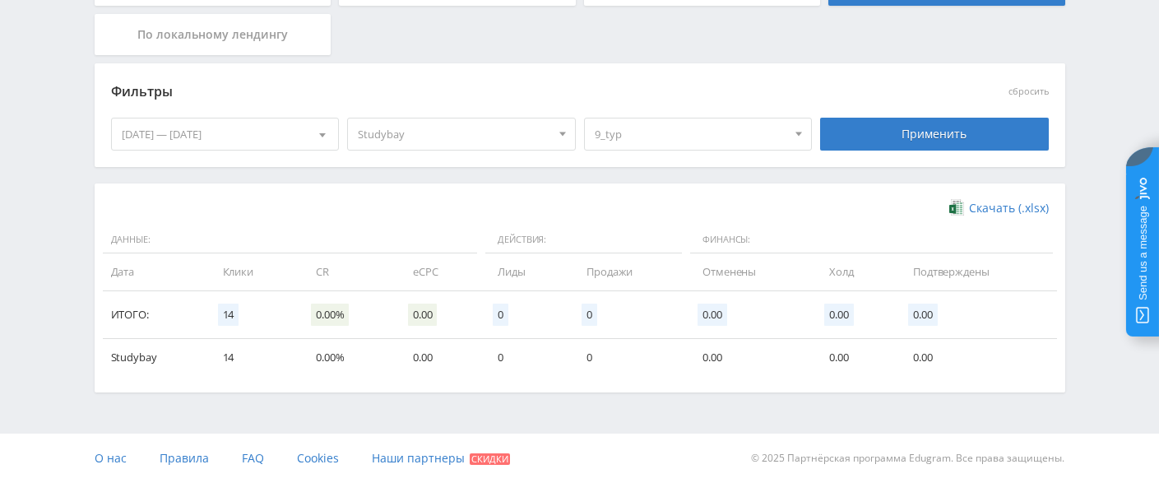
click at [701, 150] on div "9_typ" at bounding box center [698, 134] width 229 height 33
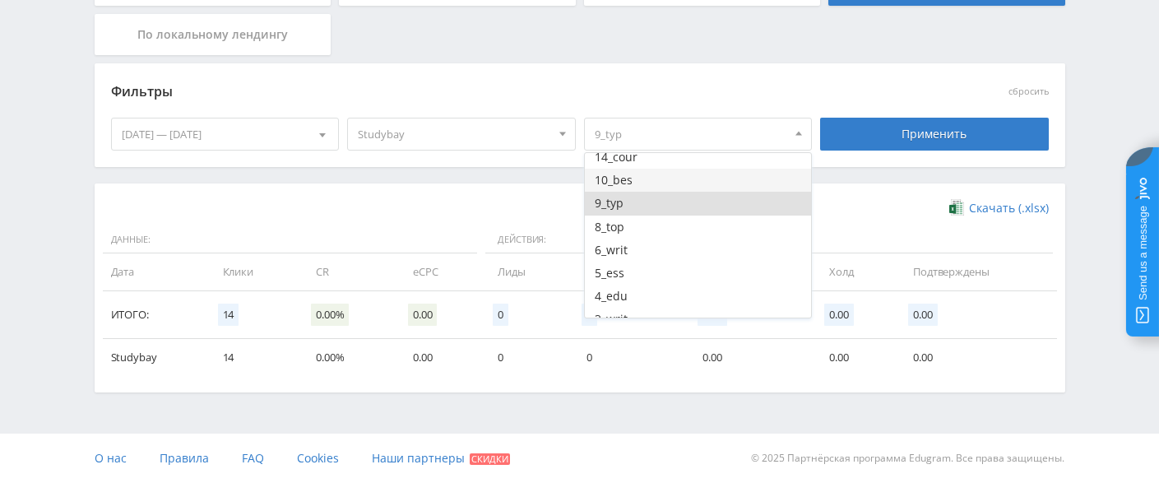
click at [671, 173] on button "10_bes" at bounding box center [698, 180] width 227 height 23
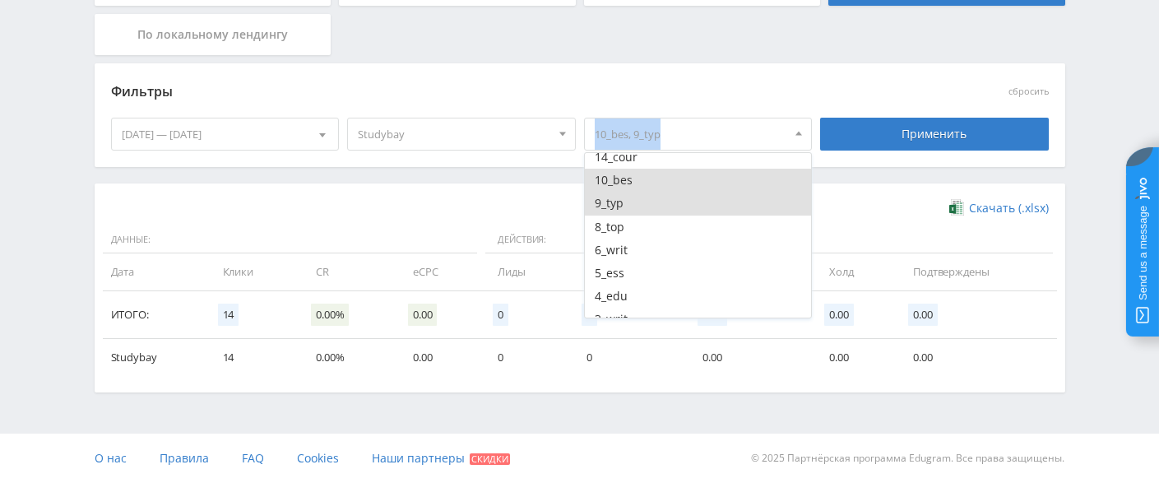
click at [647, 202] on button "9_typ" at bounding box center [698, 203] width 227 height 23
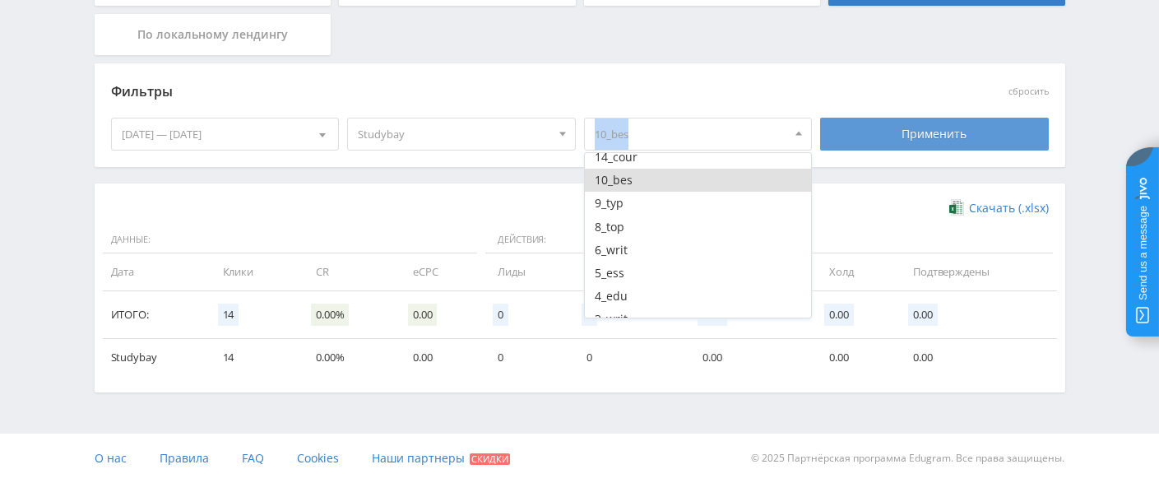
click at [908, 130] on div "Применить" at bounding box center [934, 134] width 229 height 33
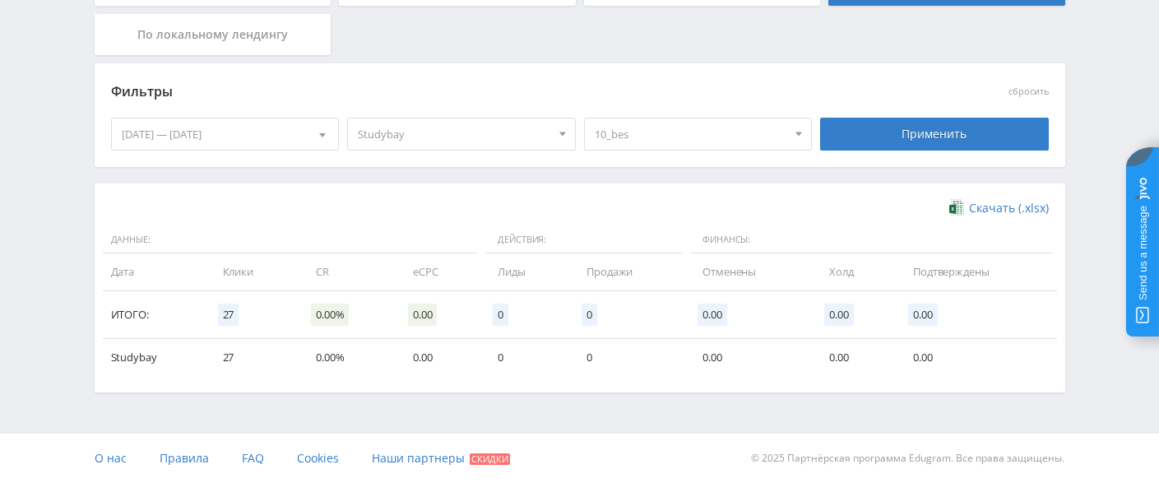
click at [726, 150] on div "10_bes" at bounding box center [698, 134] width 229 height 33
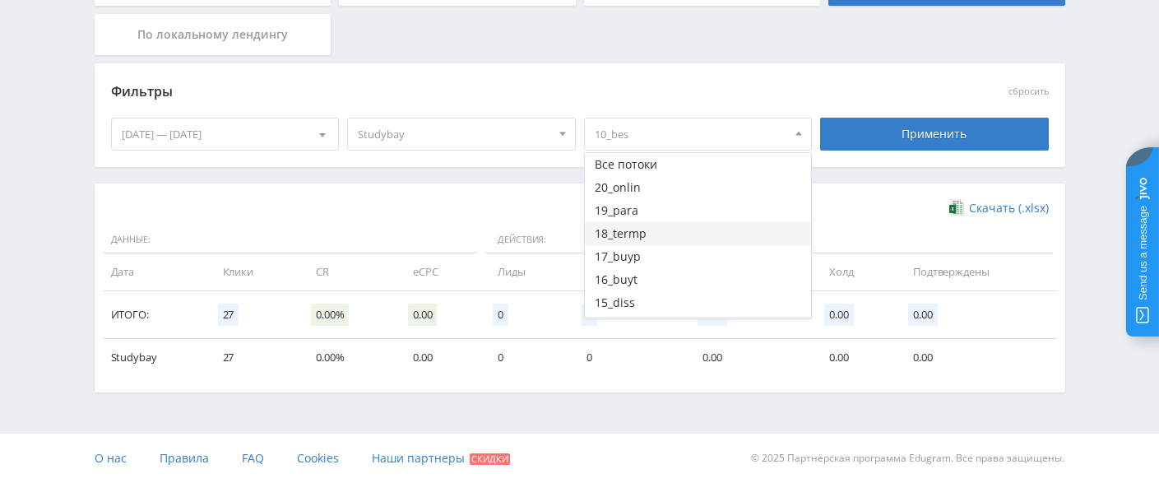
scroll to position [82, 0]
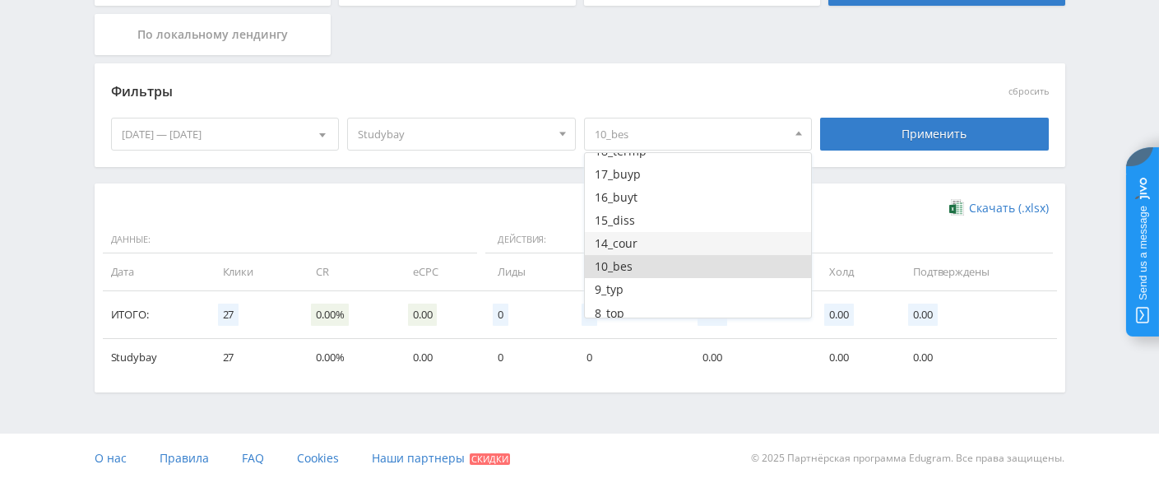
click at [705, 242] on button "14_cour" at bounding box center [698, 243] width 227 height 23
click at [676, 262] on button "10_bes" at bounding box center [698, 266] width 227 height 23
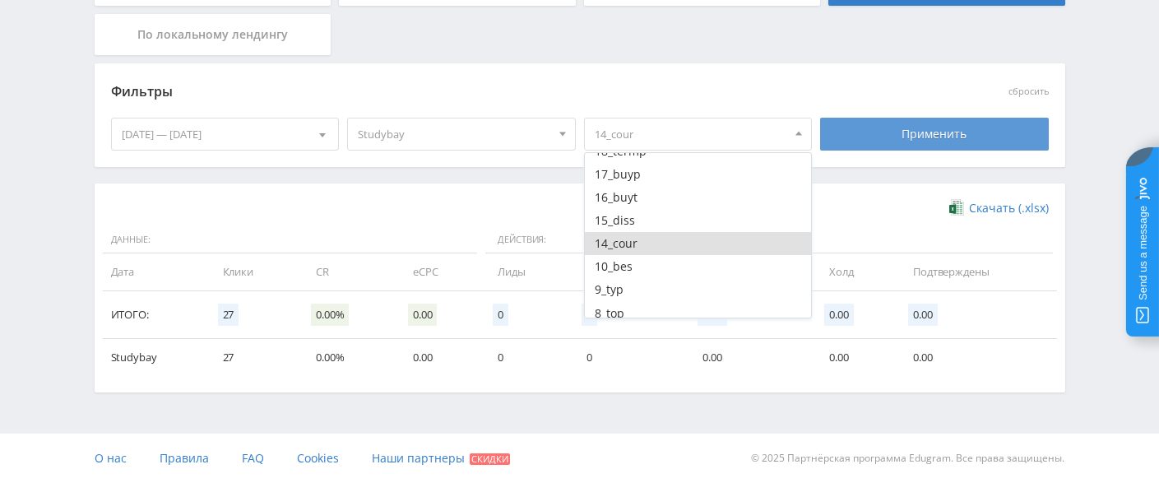
click at [895, 136] on div "Применить" at bounding box center [934, 134] width 229 height 33
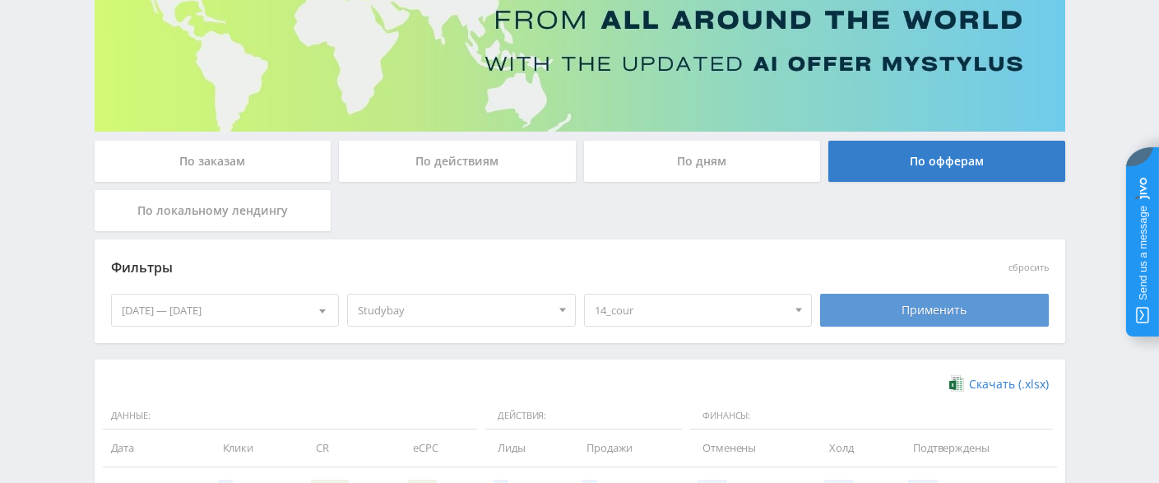
scroll to position [372, 0]
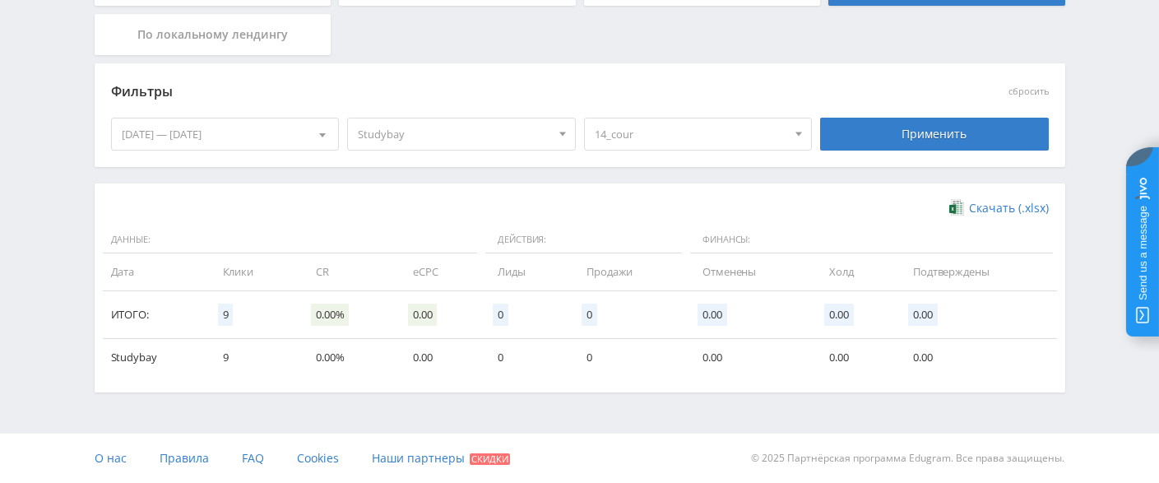
click at [767, 140] on span "14_cour" at bounding box center [691, 133] width 193 height 31
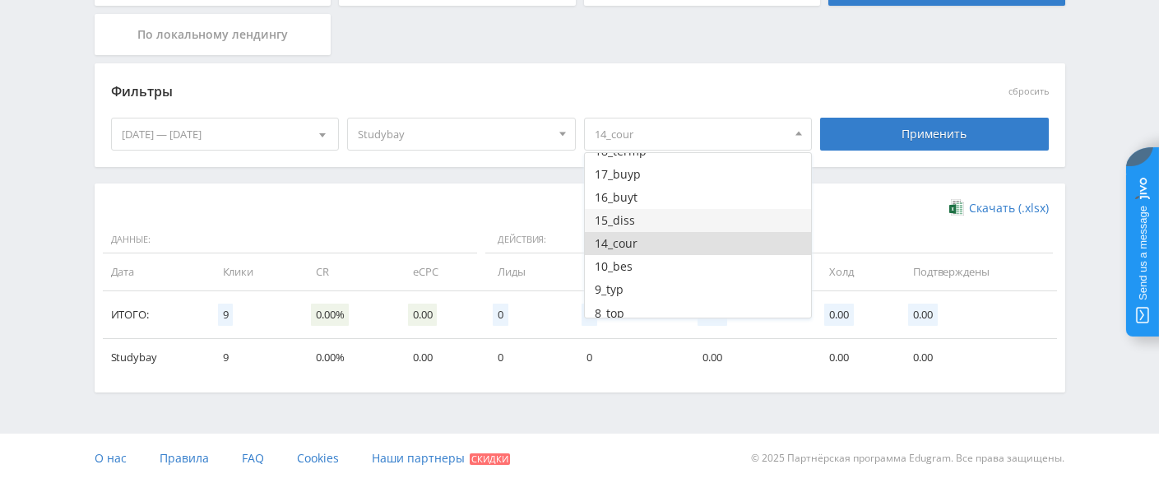
click at [690, 218] on button "15_diss" at bounding box center [698, 220] width 227 height 23
click at [662, 242] on button "14_cour" at bounding box center [698, 243] width 227 height 23
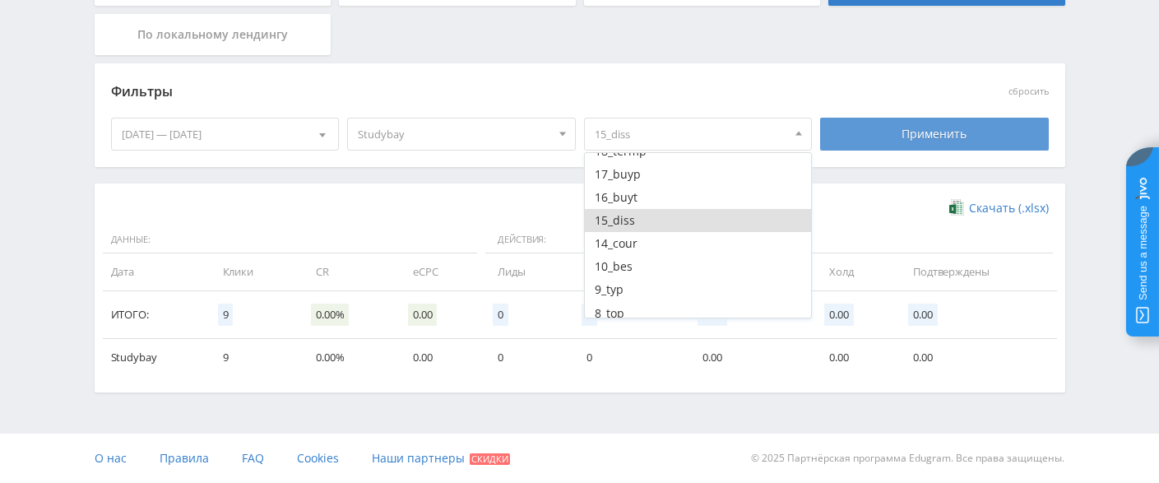
click at [910, 133] on div "Применить" at bounding box center [934, 134] width 229 height 33
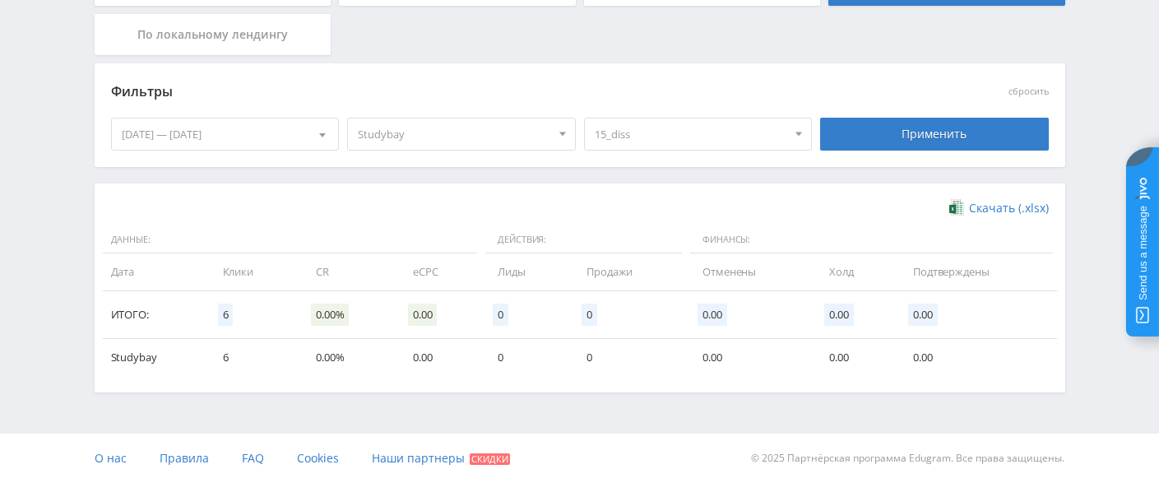
drag, startPoint x: 708, startPoint y: 132, endPoint x: 716, endPoint y: 149, distance: 18.4
click at [709, 132] on span "15_diss" at bounding box center [691, 133] width 193 height 31
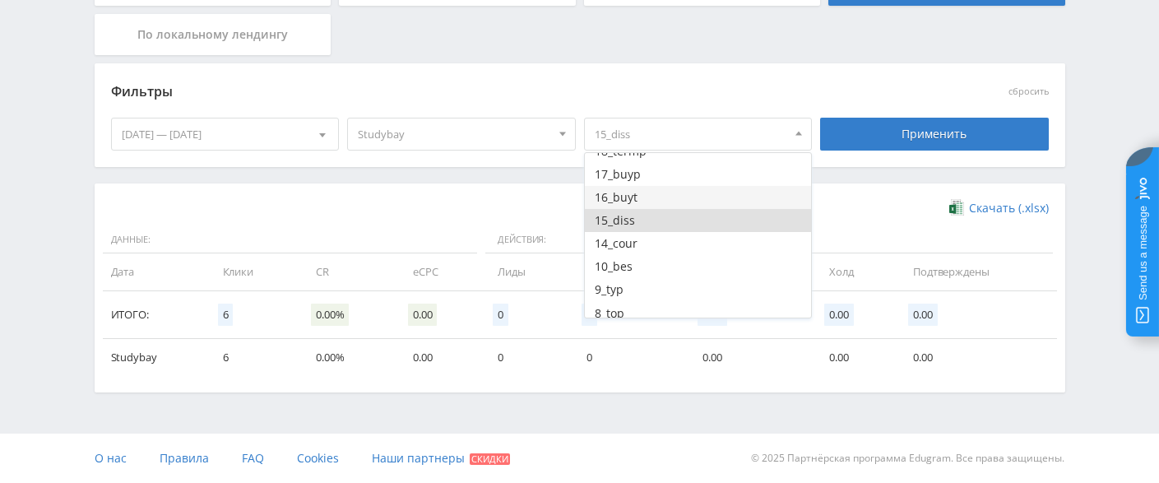
click at [679, 202] on button "16_buyt" at bounding box center [698, 197] width 227 height 23
click at [649, 220] on button "15_diss" at bounding box center [698, 220] width 227 height 23
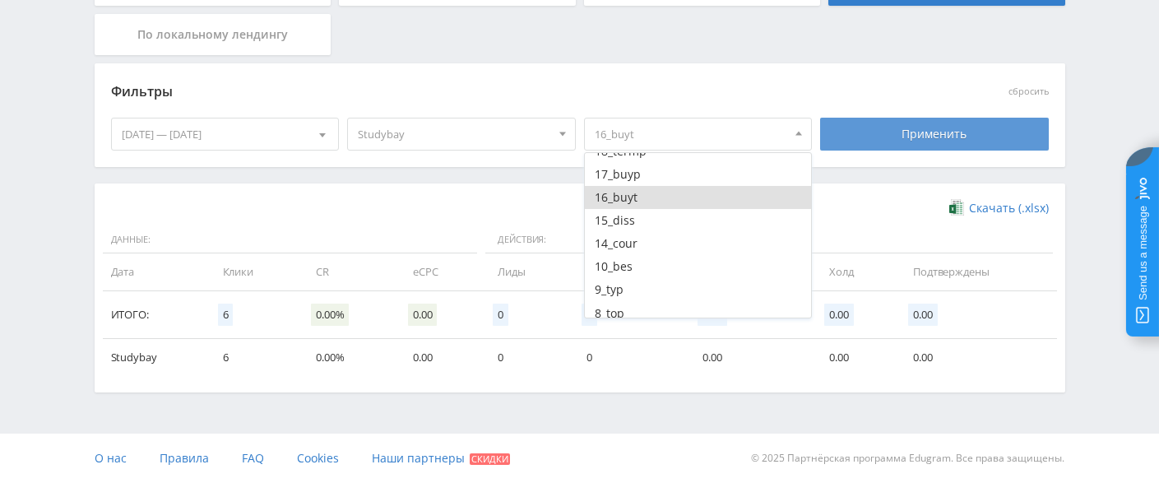
click at [919, 132] on div "Применить" at bounding box center [934, 134] width 229 height 33
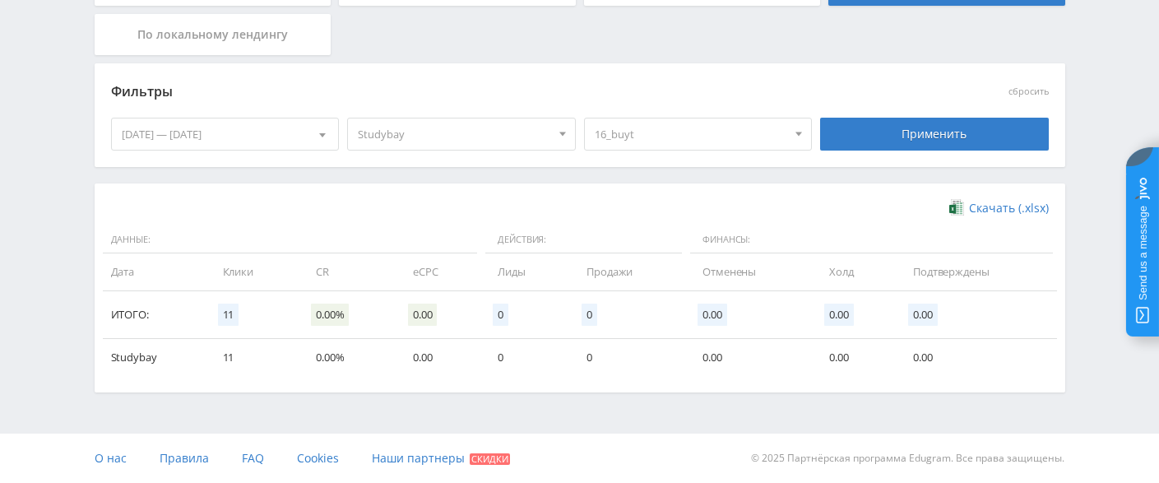
click at [706, 135] on span "16_buyt" at bounding box center [691, 133] width 193 height 31
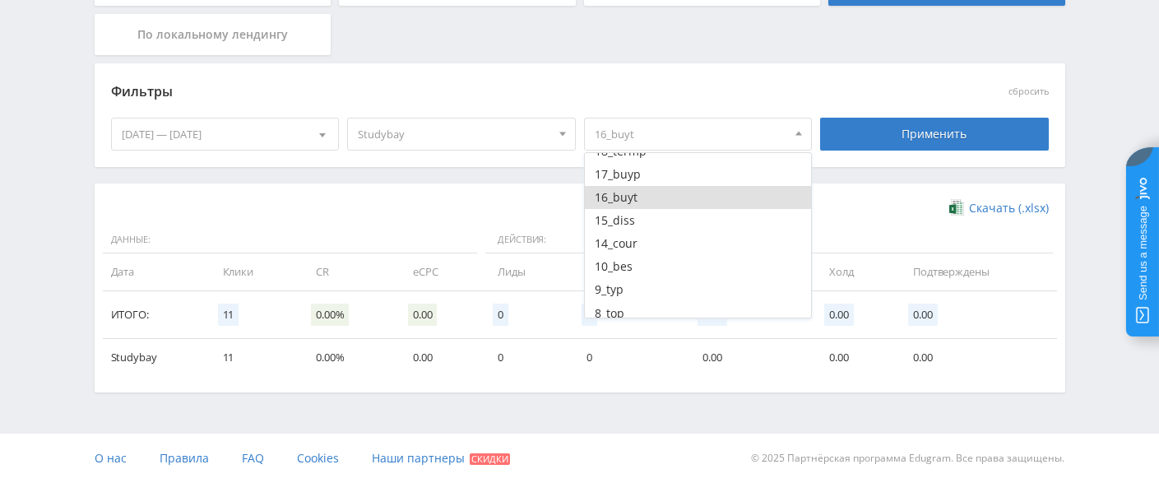
scroll to position [290, 0]
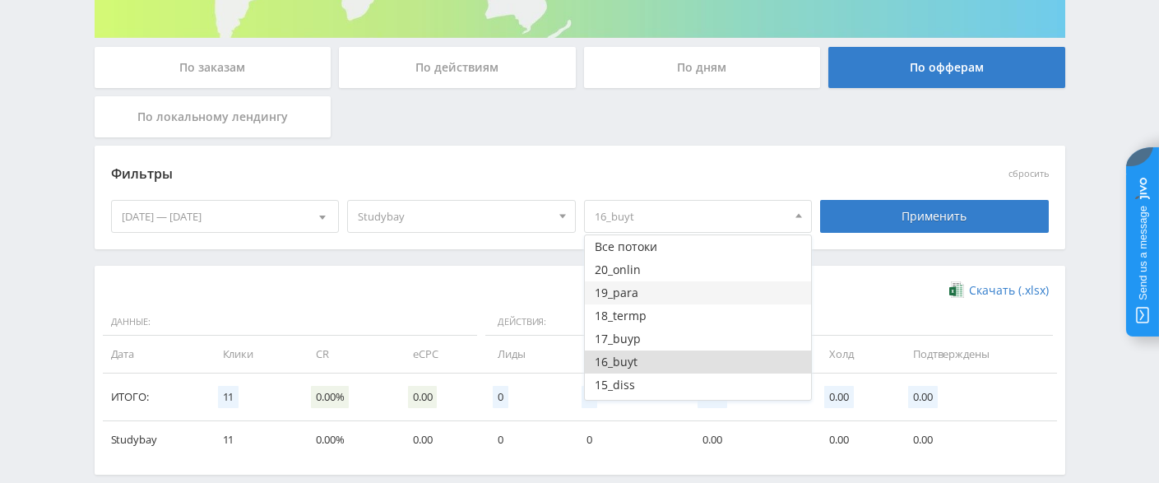
click at [659, 301] on button "19_para" at bounding box center [698, 292] width 227 height 23
click at [636, 369] on button "16_buyt" at bounding box center [698, 361] width 227 height 23
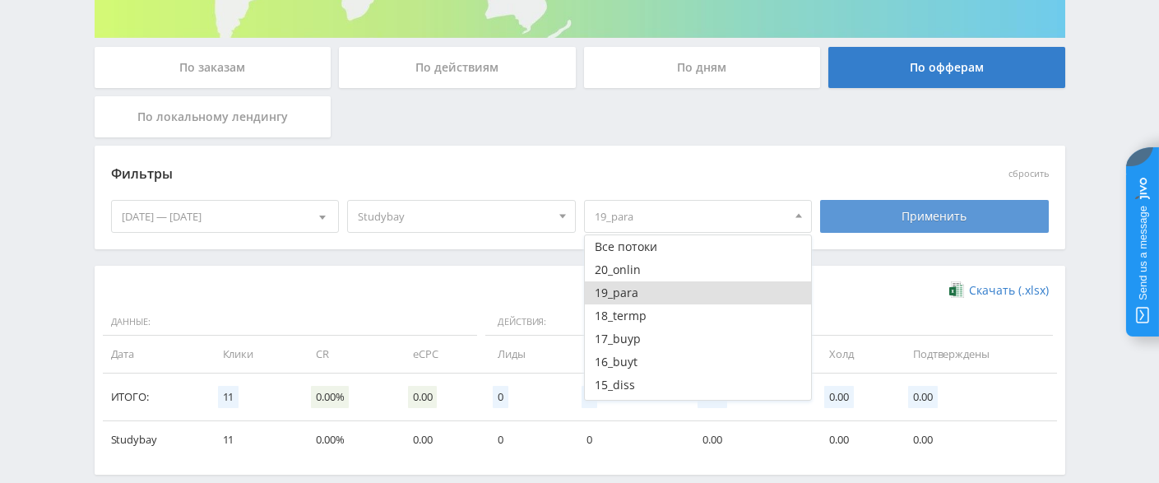
click at [917, 226] on div "Применить" at bounding box center [934, 216] width 229 height 33
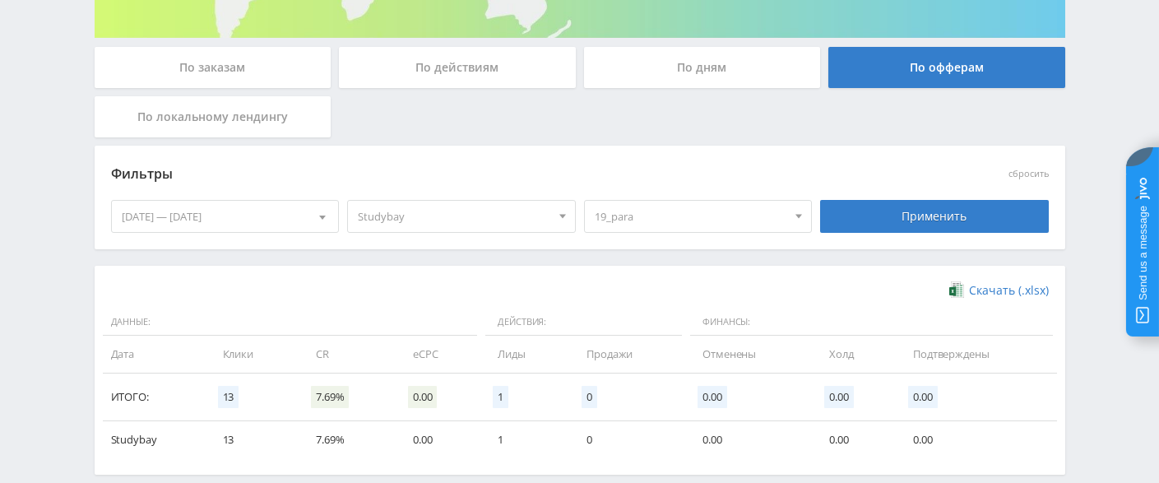
drag, startPoint x: 711, startPoint y: 223, endPoint x: 715, endPoint y: 246, distance: 23.4
click at [713, 224] on span "19_para" at bounding box center [691, 216] width 193 height 31
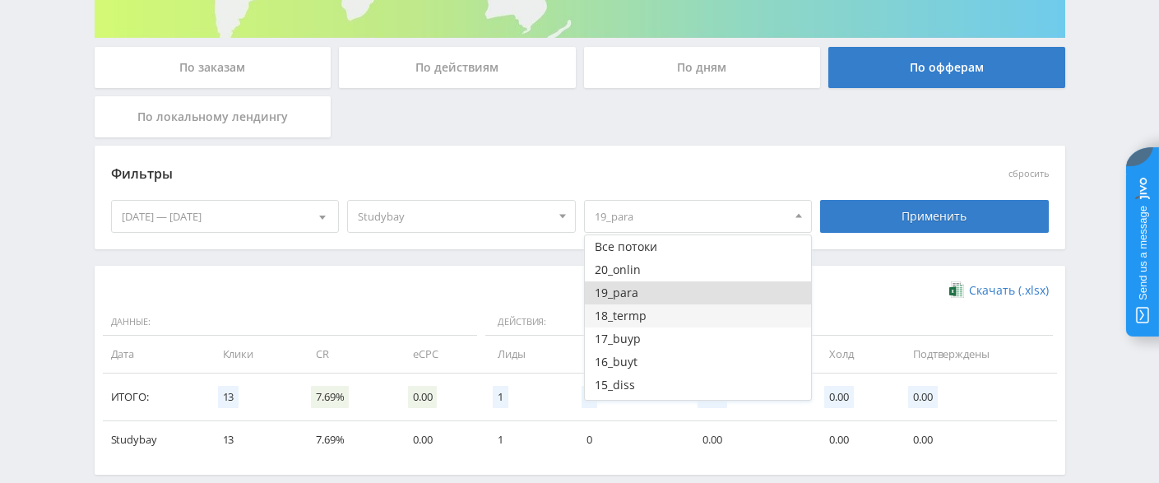
click at [648, 319] on button "18_termp" at bounding box center [698, 315] width 227 height 23
click at [630, 298] on button "19_para" at bounding box center [698, 292] width 227 height 23
click at [910, 216] on div "Применить" at bounding box center [934, 216] width 229 height 33
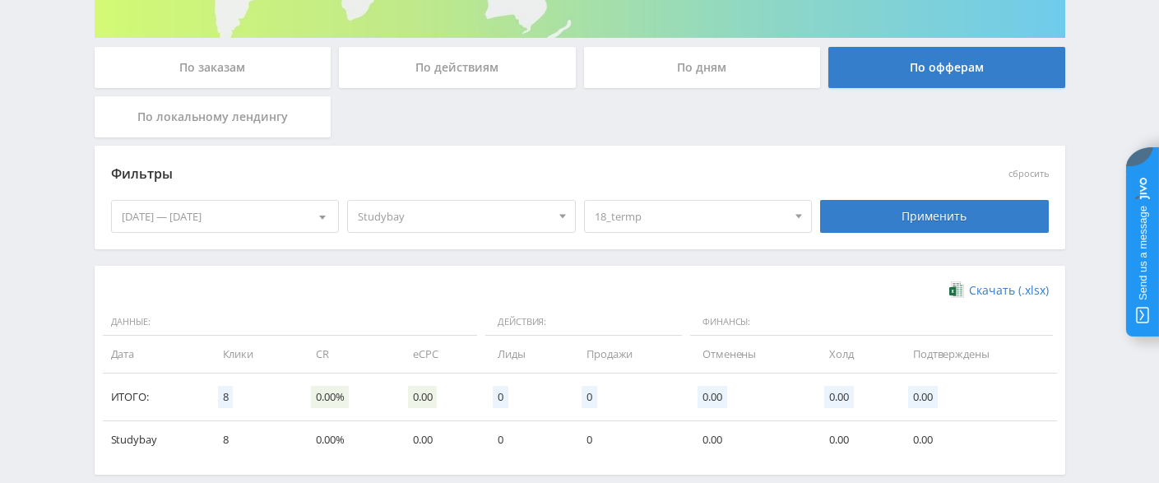
click at [717, 220] on span "18_termp" at bounding box center [691, 216] width 193 height 31
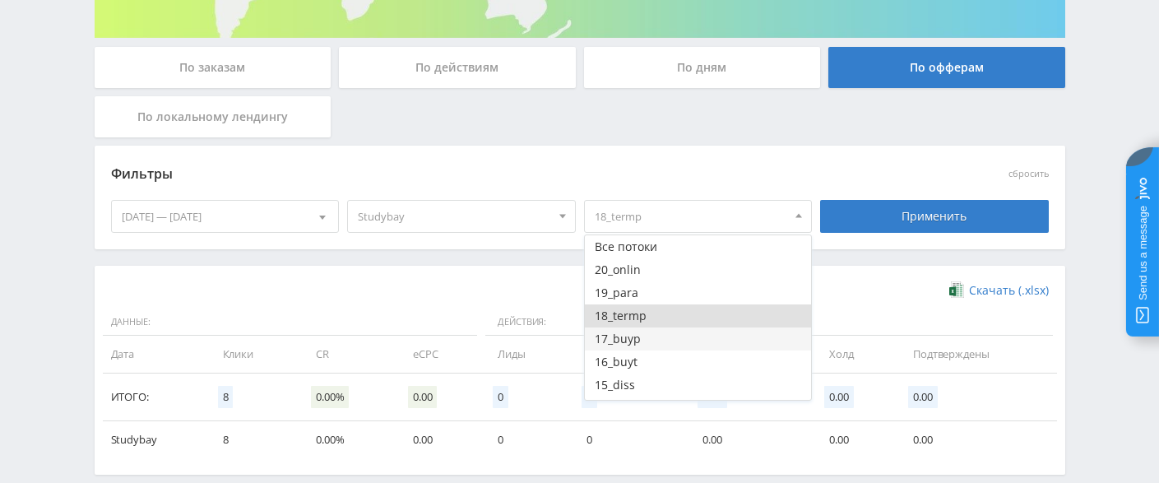
click at [634, 337] on button "17_buyp" at bounding box center [698, 338] width 227 height 23
click at [661, 307] on button "18_termp" at bounding box center [698, 315] width 227 height 23
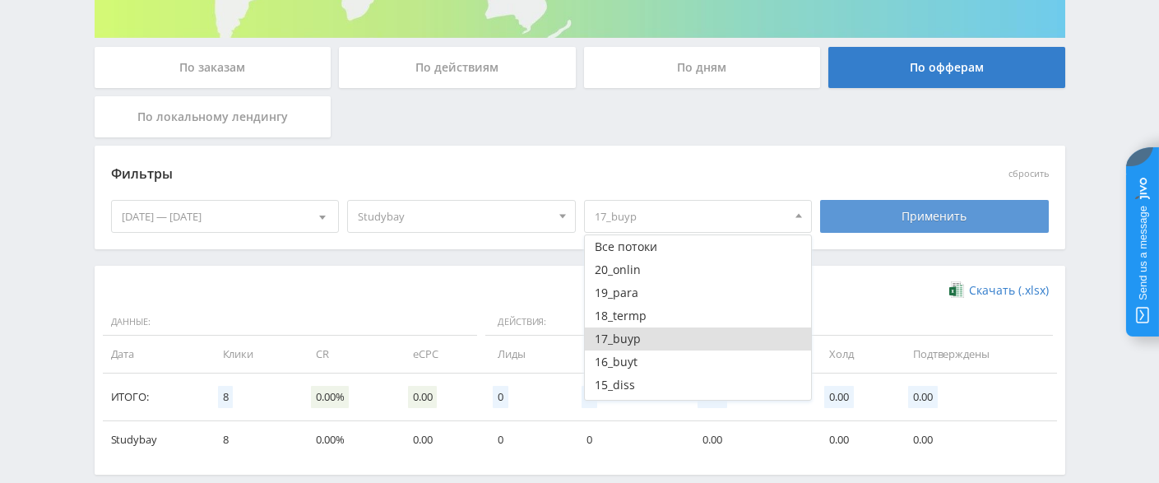
click at [936, 228] on div "Применить" at bounding box center [934, 216] width 229 height 33
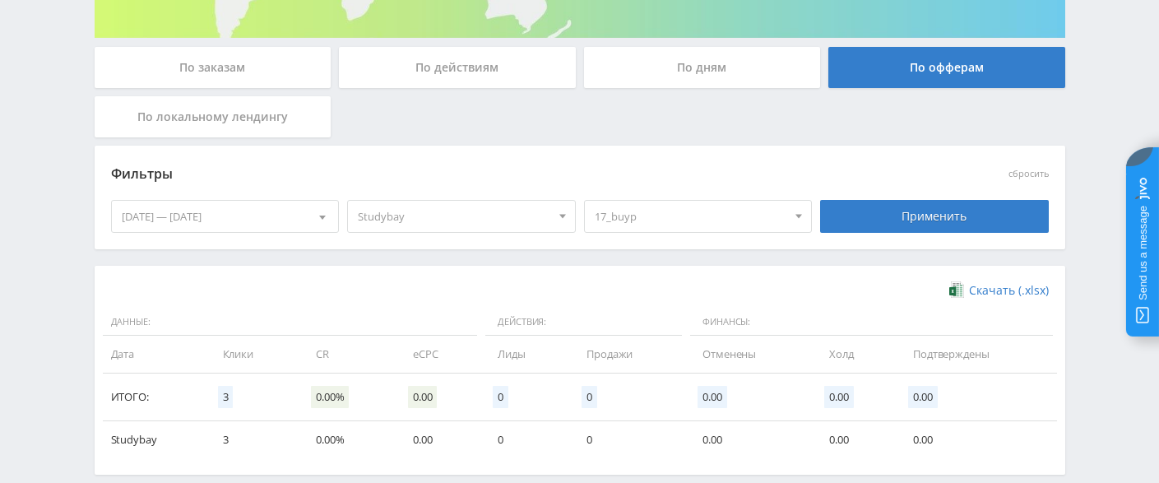
click at [698, 220] on span "17_buyp" at bounding box center [691, 216] width 193 height 31
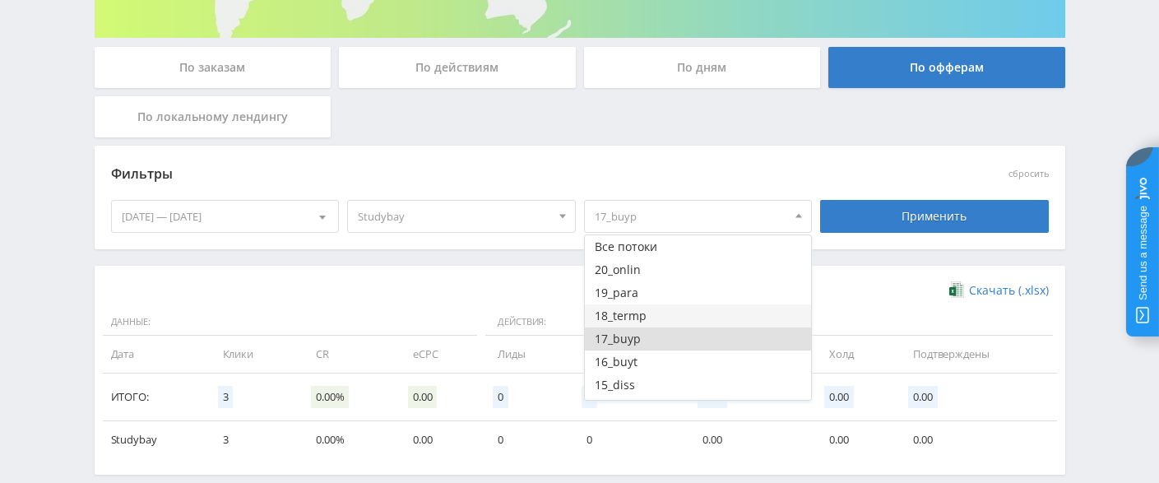
drag, startPoint x: 661, startPoint y: 269, endPoint x: 666, endPoint y: 305, distance: 36.7
click at [662, 269] on button "20_onlin" at bounding box center [698, 269] width 227 height 23
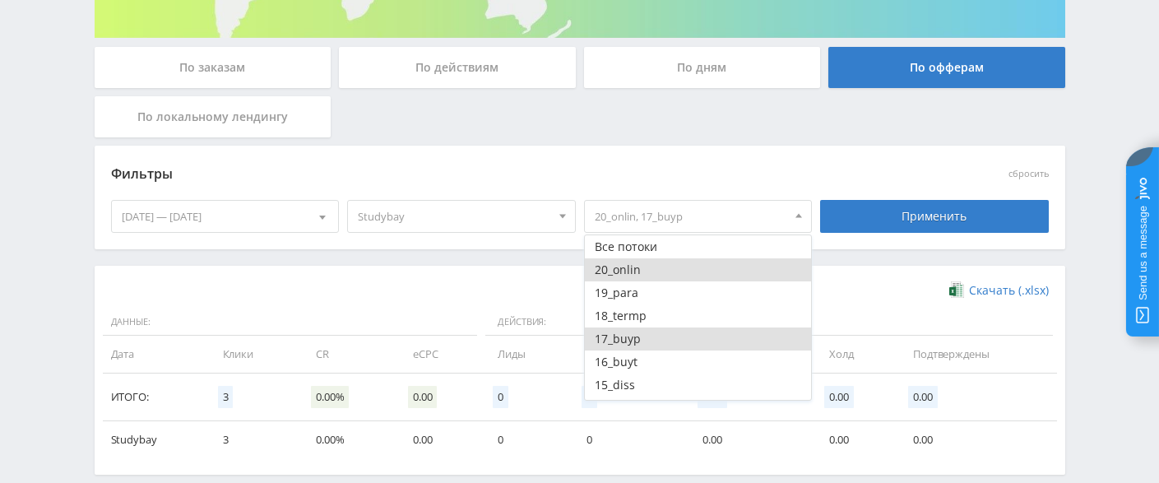
click at [646, 334] on button "17_buyp" at bounding box center [698, 338] width 227 height 23
click at [912, 204] on div "Применить" at bounding box center [934, 216] width 229 height 33
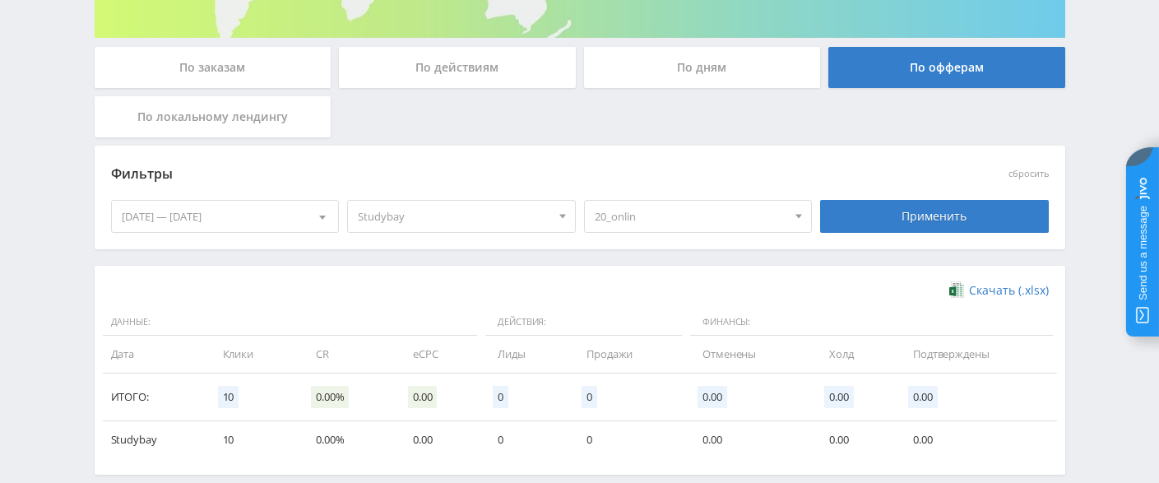
drag, startPoint x: 246, startPoint y: 214, endPoint x: 251, endPoint y: 187, distance: 27.6
click at [251, 192] on div "Фильтры сбросить 21.08.2025 — 27.08.2025 Календарь Период Август, 2025 Пн Вт Ср…" at bounding box center [580, 197] width 946 height 84
click at [675, 197] on div "20_onlin Все потоки 20_onlin 19_para 18_termp 17_buyp 16_buyt 15_diss 14_cour 1…" at bounding box center [698, 216] width 237 height 46
click at [758, 225] on span "20_onlin" at bounding box center [691, 216] width 193 height 31
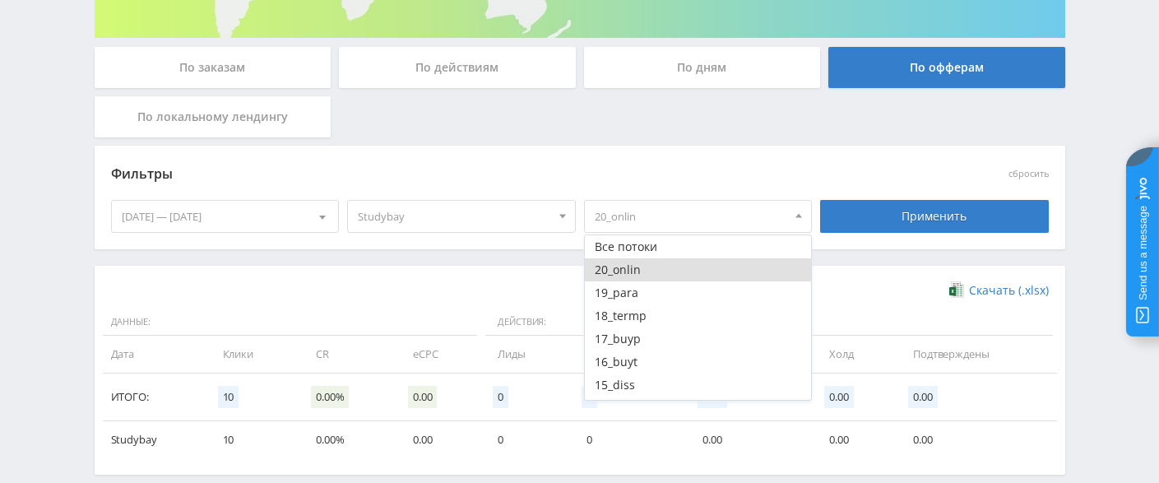
click at [501, 332] on span "Действия:" at bounding box center [583, 323] width 197 height 28
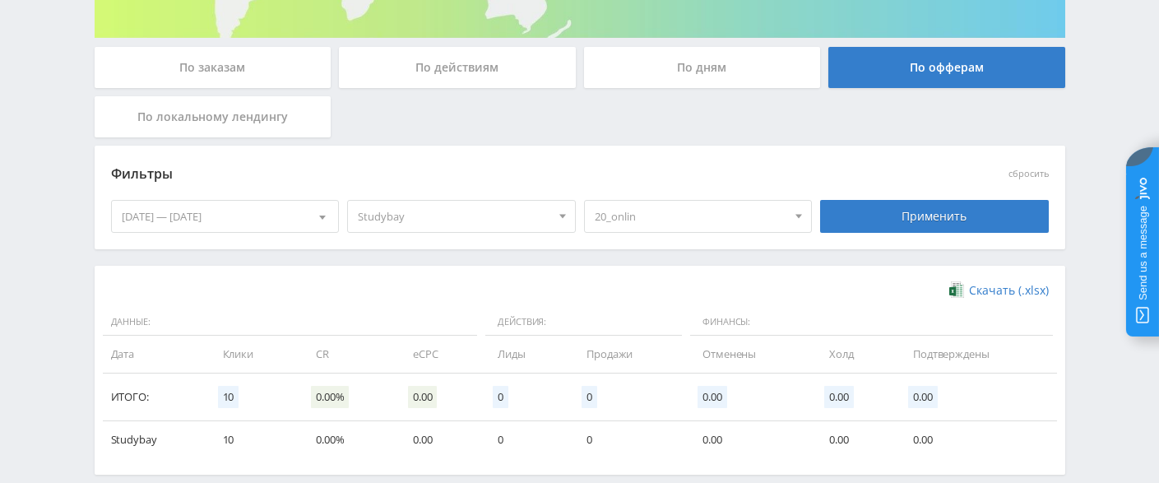
scroll to position [43, 0]
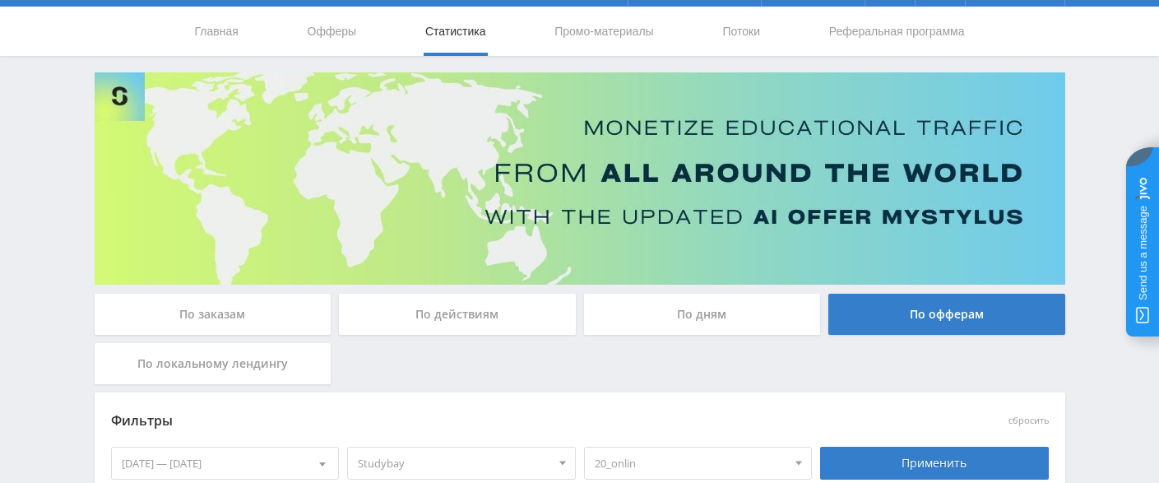
drag, startPoint x: 477, startPoint y: 301, endPoint x: 495, endPoint y: 318, distance: 25.0
click at [479, 301] on div "По действиям" at bounding box center [457, 314] width 237 height 41
click at [490, 315] on div "По действиям" at bounding box center [457, 314] width 237 height 41
click at [0, 0] on input "По действиям" at bounding box center [0, 0] width 0 height 0
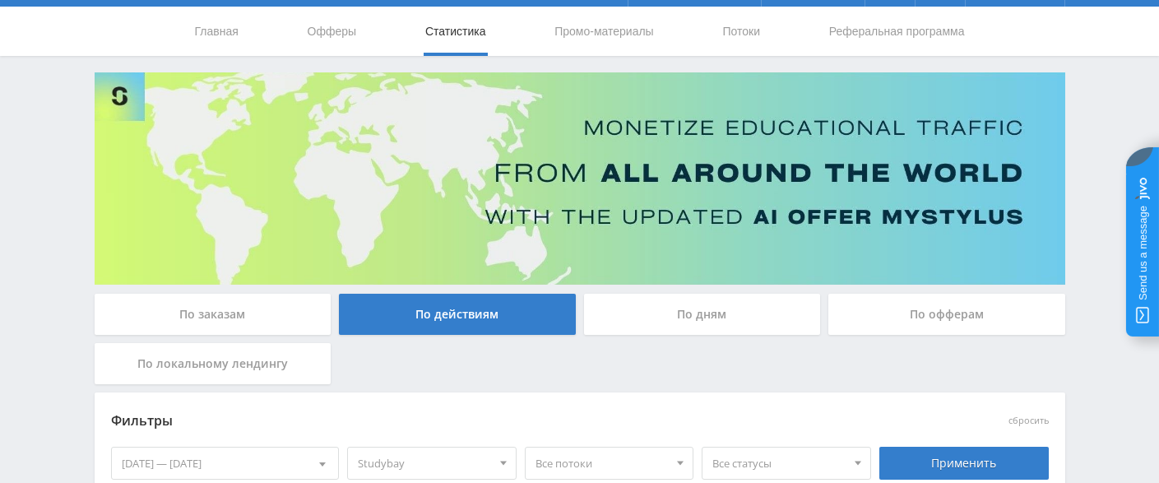
scroll to position [211, 0]
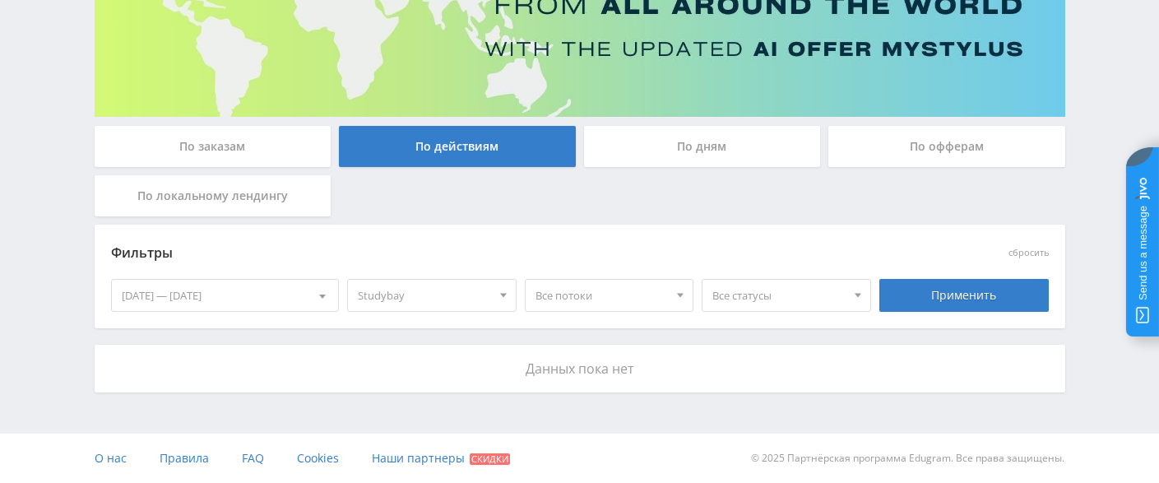
click at [682, 130] on div "По дням" at bounding box center [702, 146] width 237 height 41
click at [0, 0] on input "По дням" at bounding box center [0, 0] width 0 height 0
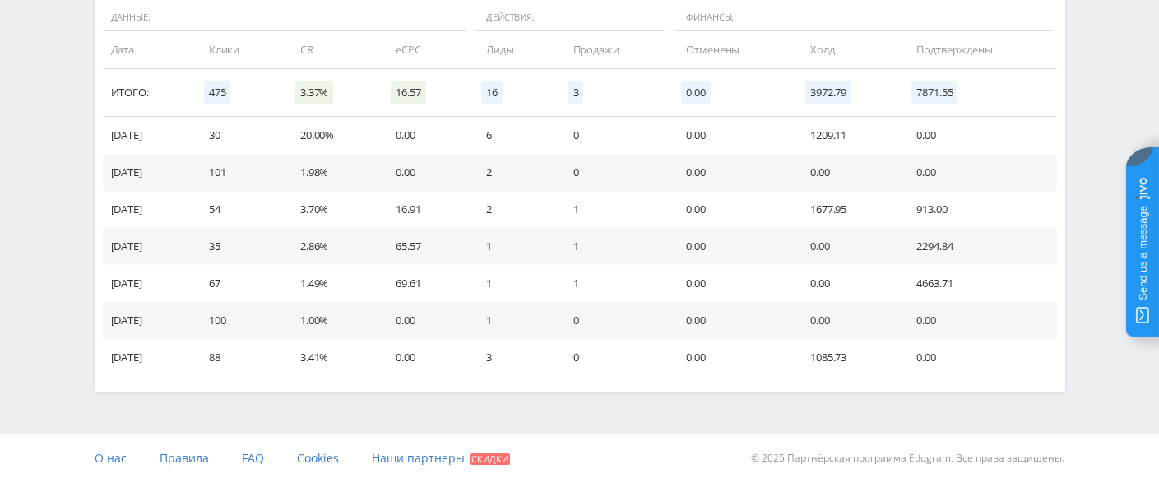
scroll to position [512, 0]
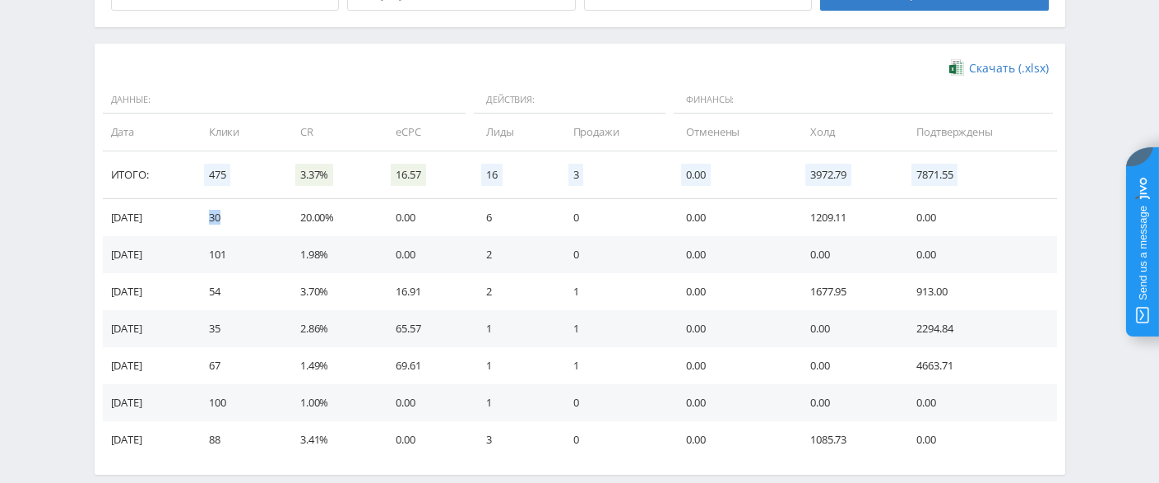
drag, startPoint x: 248, startPoint y: 220, endPoint x: 217, endPoint y: 223, distance: 30.5
click at [217, 222] on td "30" at bounding box center [238, 217] width 91 height 37
drag, startPoint x: 261, startPoint y: 250, endPoint x: 213, endPoint y: 255, distance: 48.0
click at [213, 255] on td "101" at bounding box center [238, 254] width 91 height 37
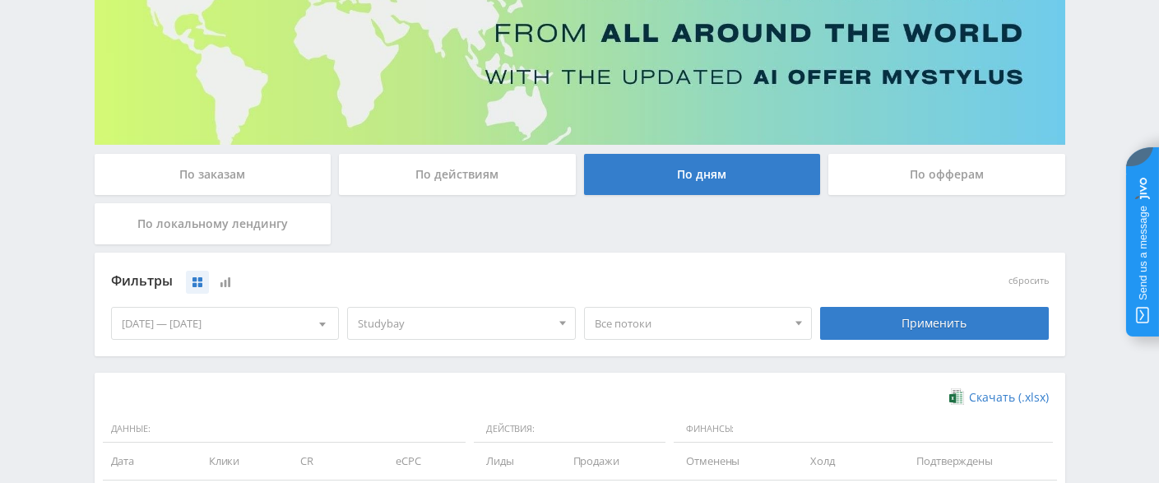
scroll to position [0, 0]
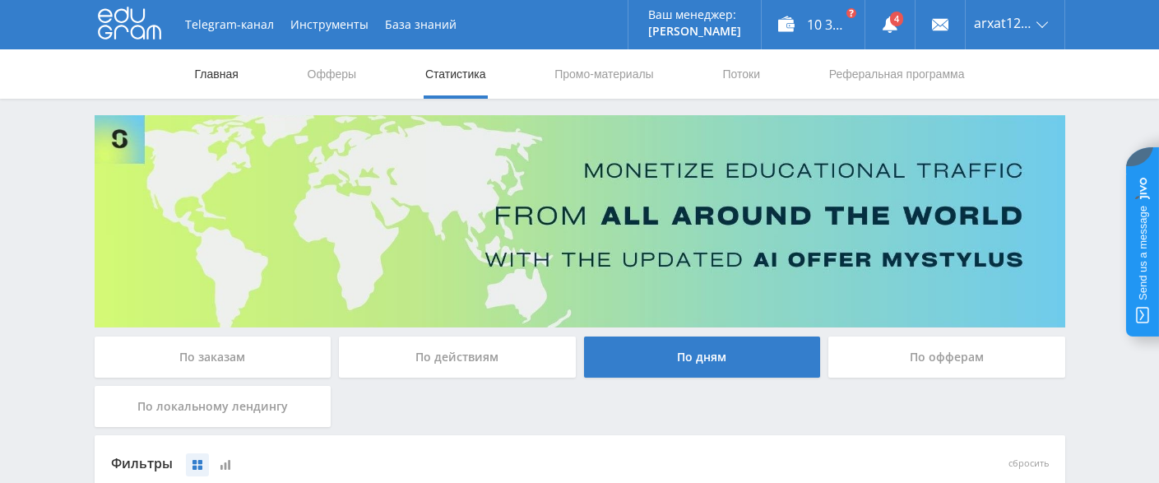
click at [209, 76] on link "Главная" at bounding box center [216, 73] width 47 height 49
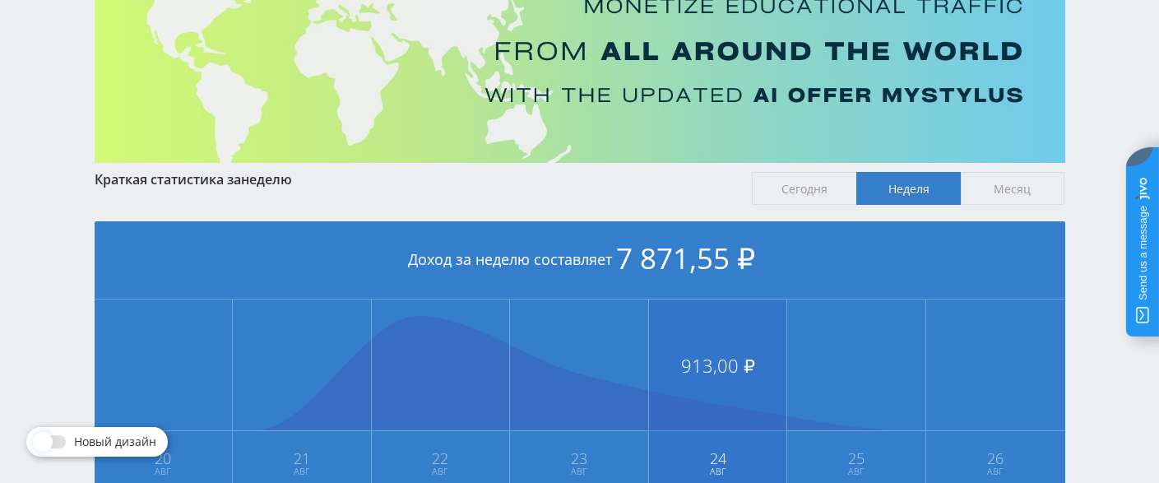
scroll to position [247, 0]
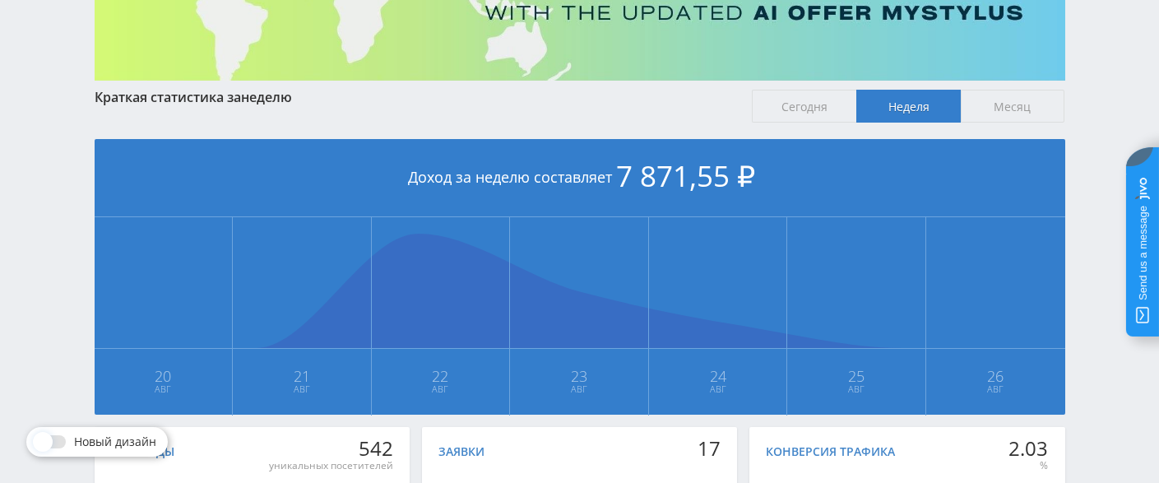
click at [1037, 104] on span "Месяц" at bounding box center [1013, 106] width 104 height 33
click at [0, 0] on input "Месяц" at bounding box center [0, 0] width 0 height 0
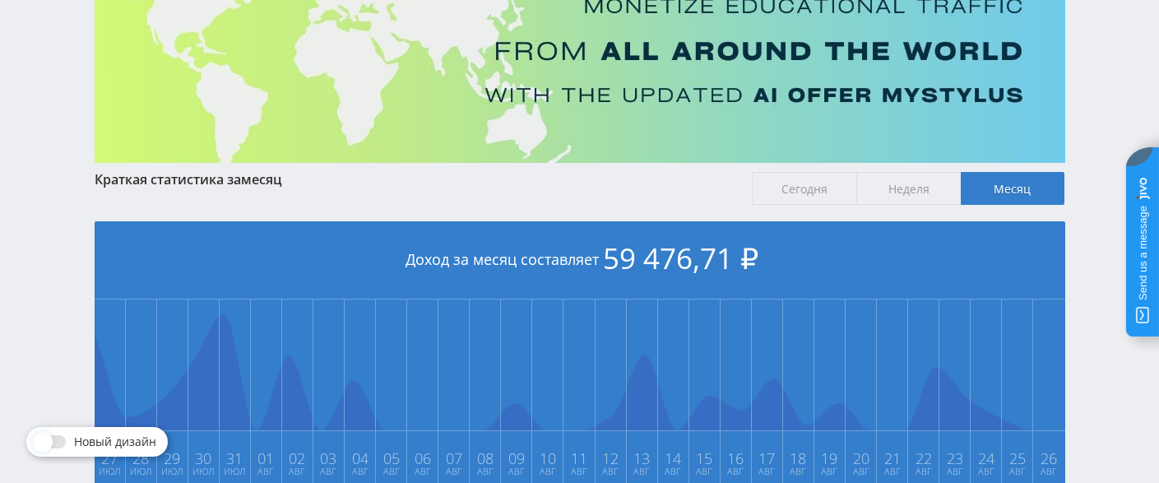
scroll to position [0, 0]
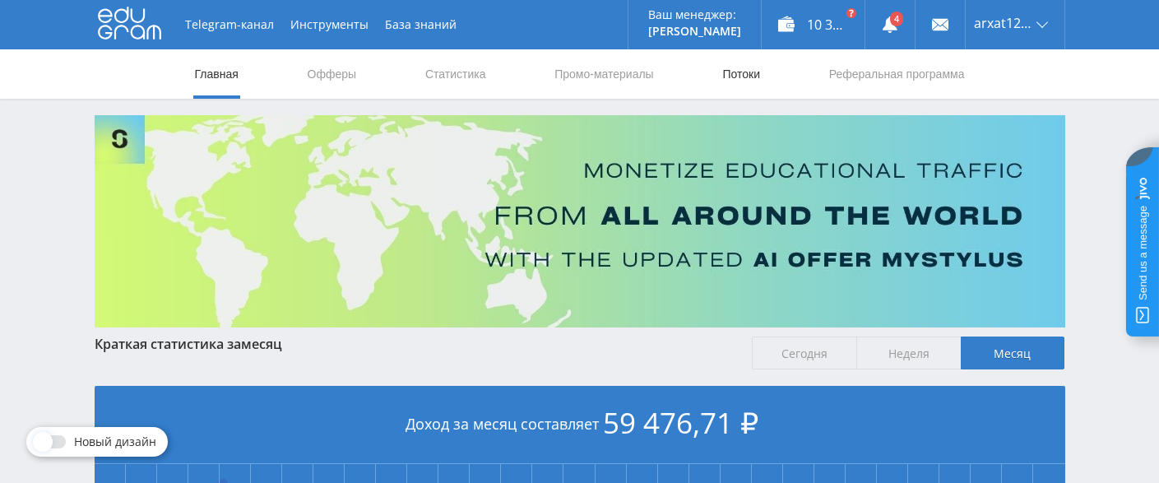
click at [740, 77] on link "Потоки" at bounding box center [741, 73] width 41 height 49
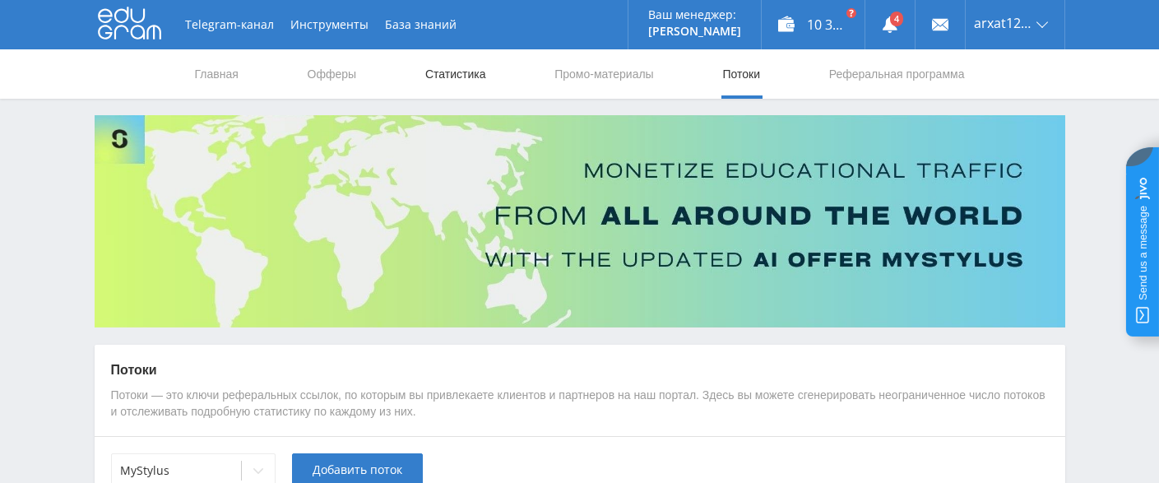
click at [468, 69] on link "Статистика" at bounding box center [456, 73] width 64 height 49
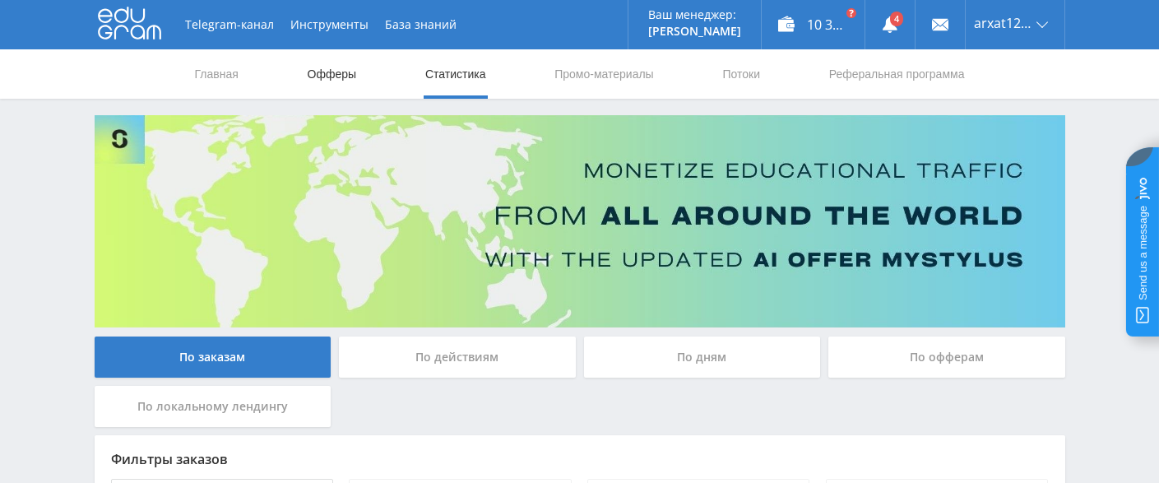
click at [344, 72] on link "Офферы" at bounding box center [332, 73] width 53 height 49
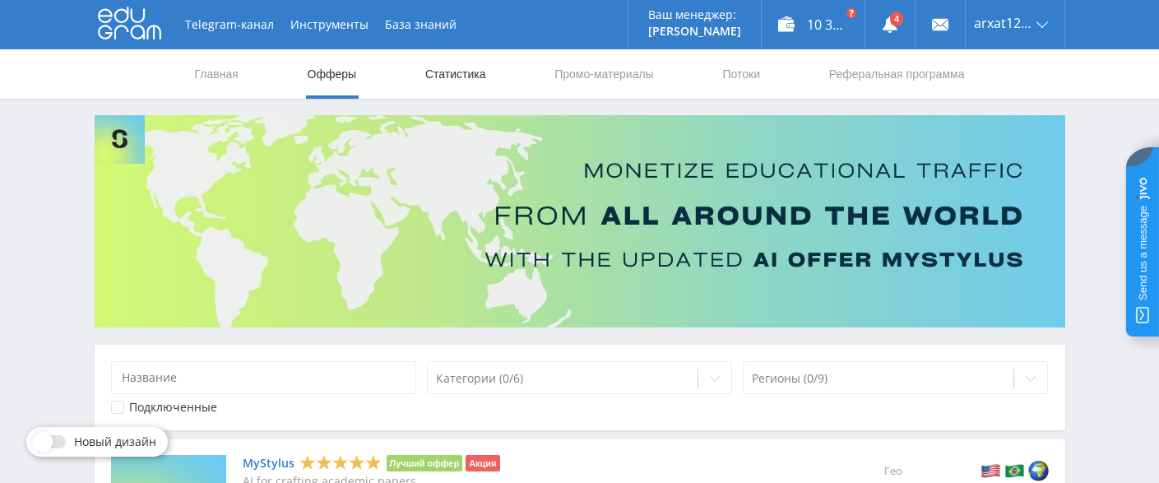
click at [466, 72] on link "Статистика" at bounding box center [456, 73] width 64 height 49
